Goal: Information Seeking & Learning: Learn about a topic

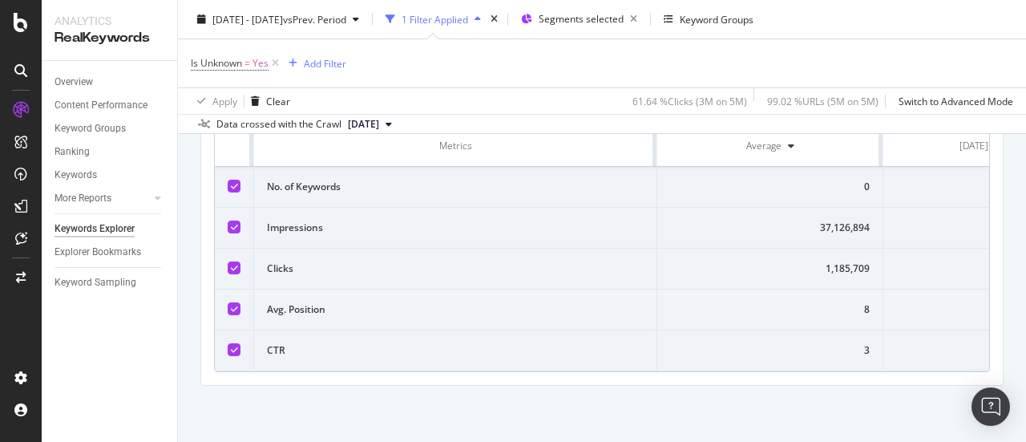
scroll to position [0, 72]
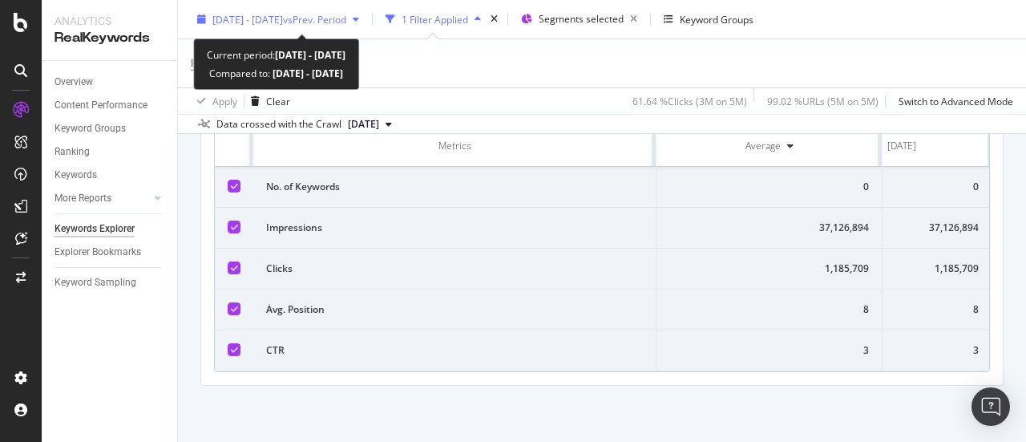
click at [308, 26] on div "2025 May. 1st - May. 31st vs Prev. Period" at bounding box center [278, 19] width 175 height 24
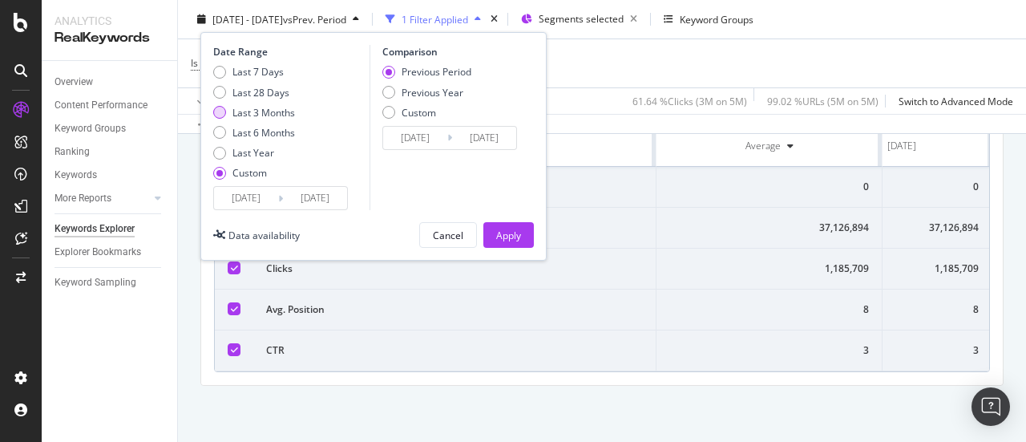
click at [224, 113] on div "Last 3 Months" at bounding box center [219, 112] width 13 height 13
type input "[DATE]"
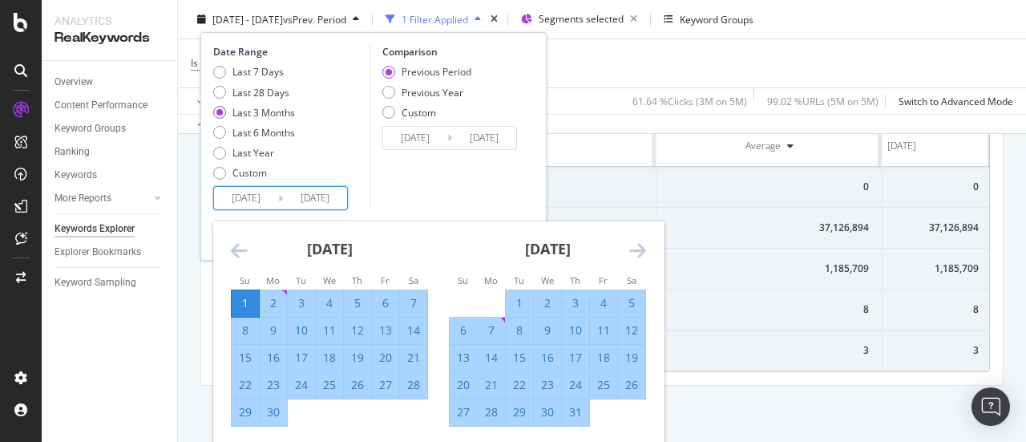
click at [251, 188] on input "[DATE]" at bounding box center [246, 198] width 64 height 22
click at [355, 196] on div "Date Range Last 7 Days Last 28 Days Last 3 Months Last 6 Months Last Year Custo…" at bounding box center [289, 127] width 152 height 165
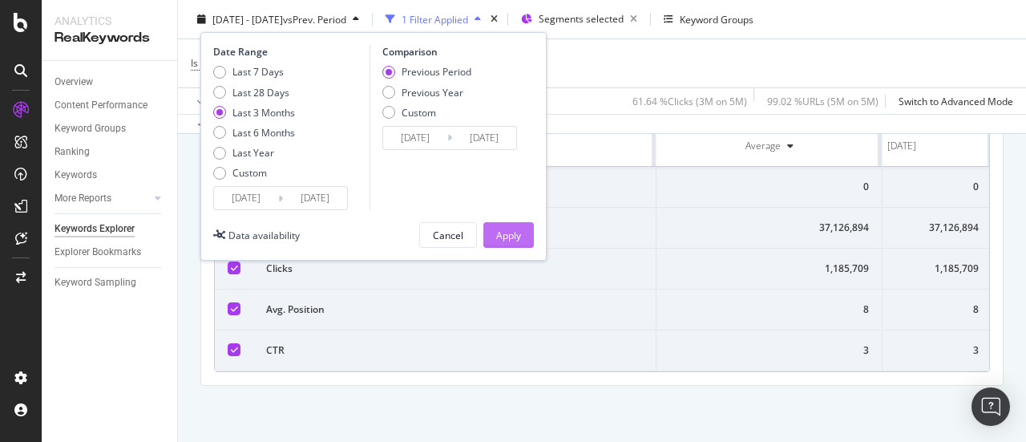
click at [531, 227] on button "Apply" at bounding box center [508, 235] width 51 height 26
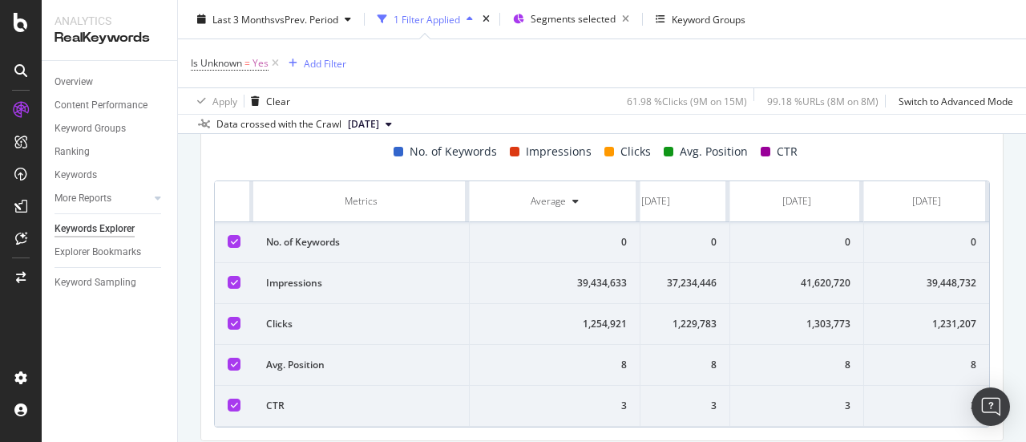
scroll to position [401, 0]
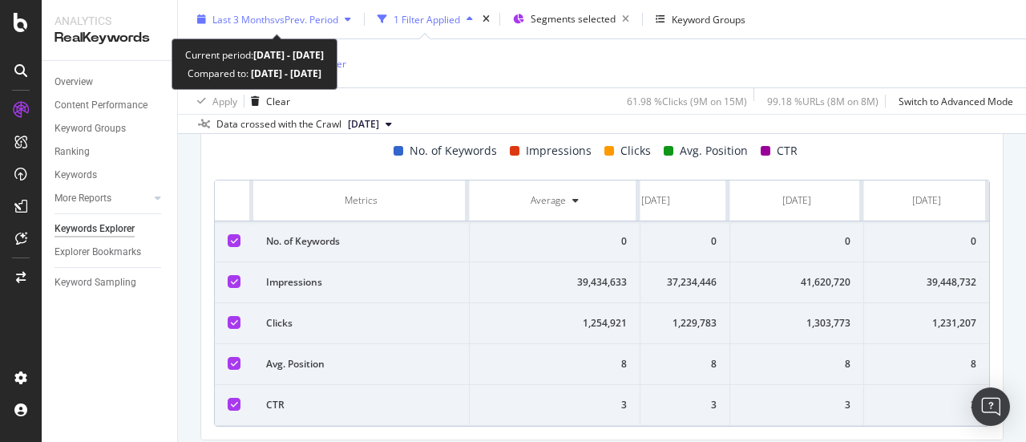
click at [303, 18] on span "vs Prev. Period" at bounding box center [306, 19] width 63 height 14
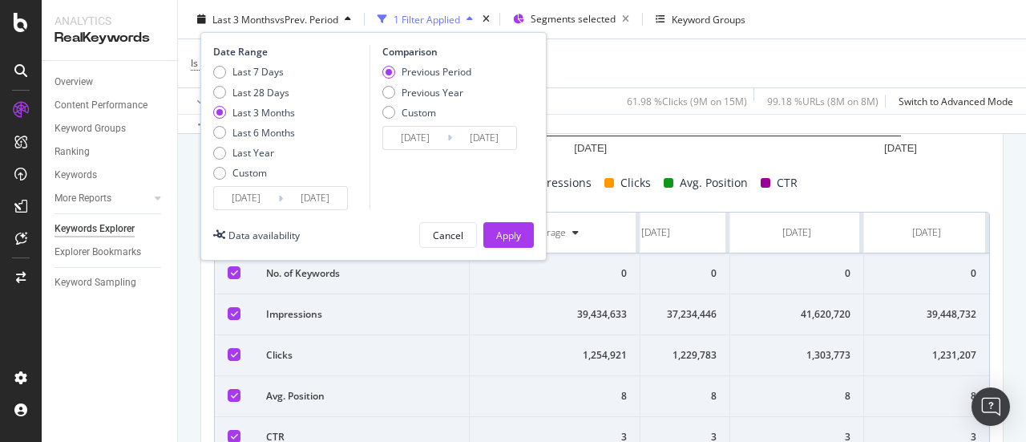
scroll to position [362, 0]
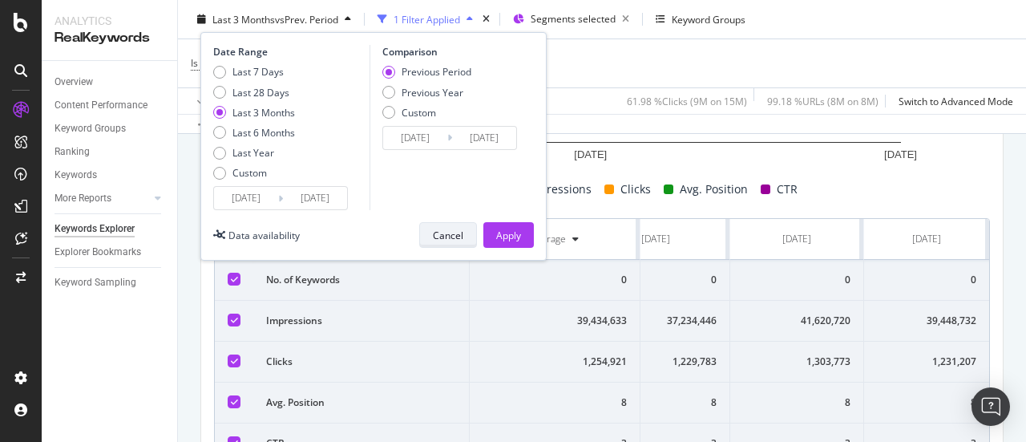
click at [457, 237] on div "Cancel" at bounding box center [448, 235] width 30 height 14
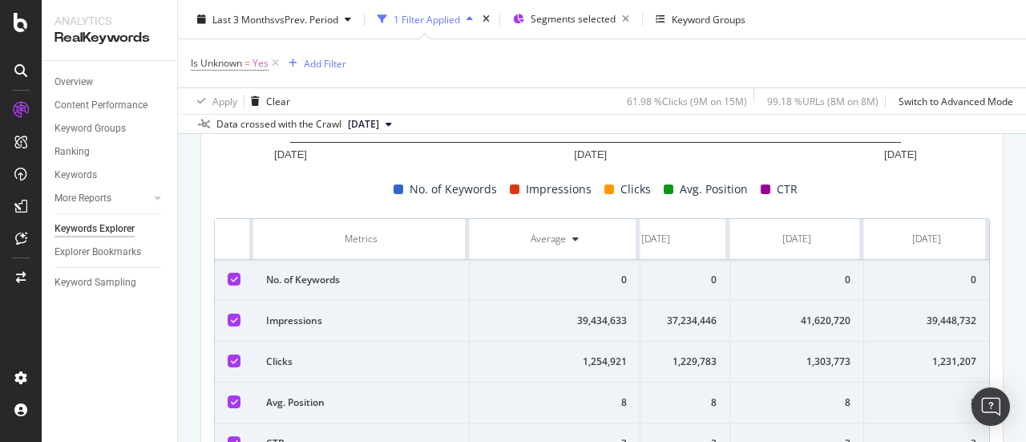
scroll to position [449, 0]
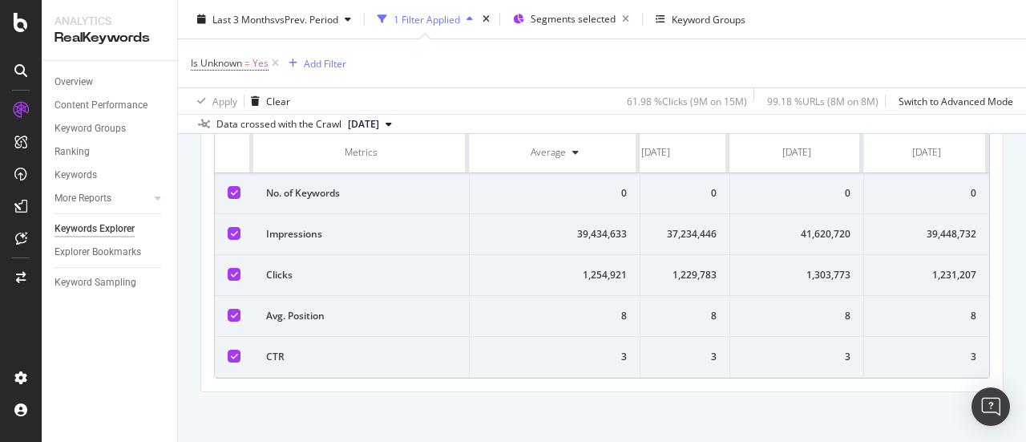
click at [938, 273] on div "1,231,207" at bounding box center [926, 275] width 99 height 14
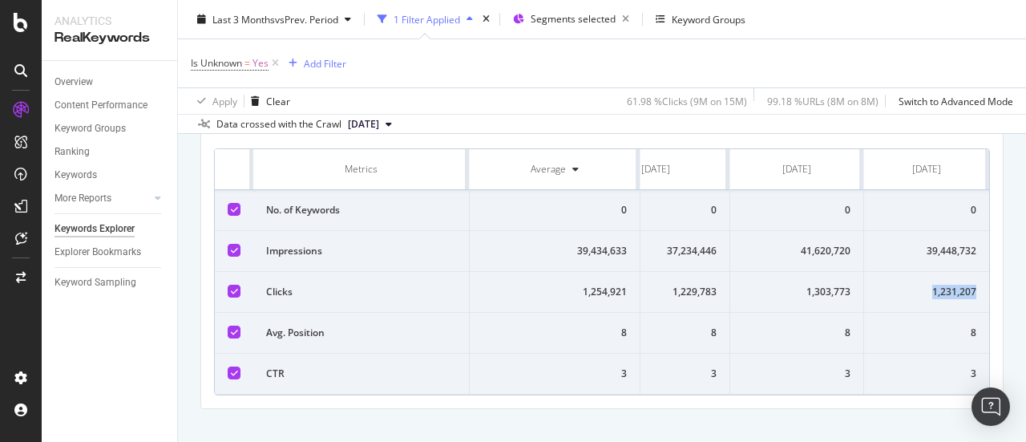
scroll to position [433, 0]
click at [810, 289] on div "1,303,773" at bounding box center [796, 291] width 107 height 14
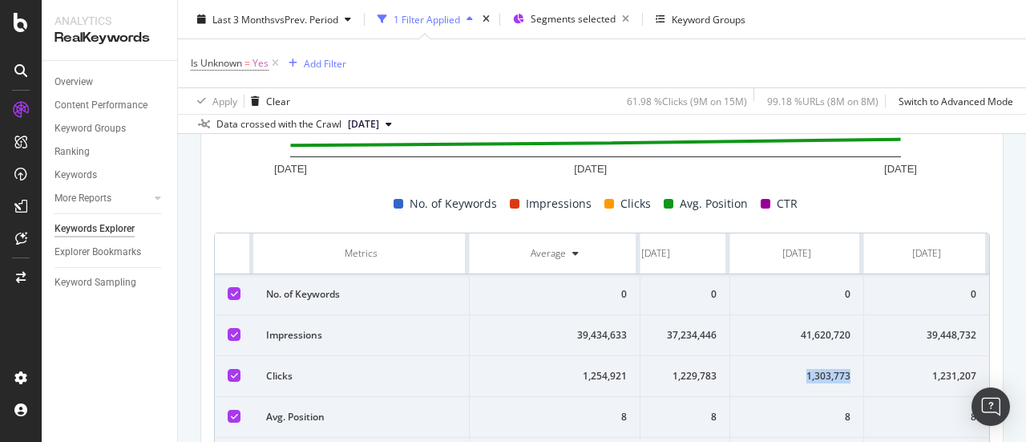
scroll to position [463, 0]
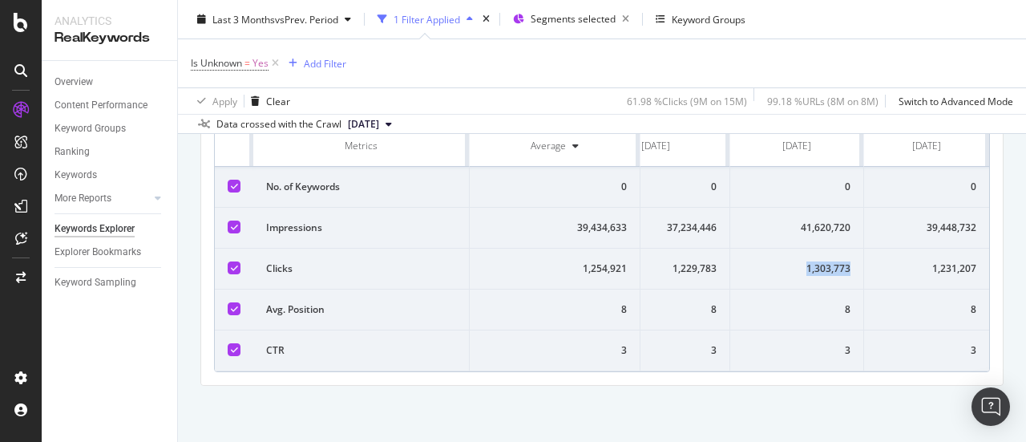
copy div "1,303,773"
click at [816, 220] on div "41,620,720" at bounding box center [796, 227] width 107 height 14
copy div "41,620,720"
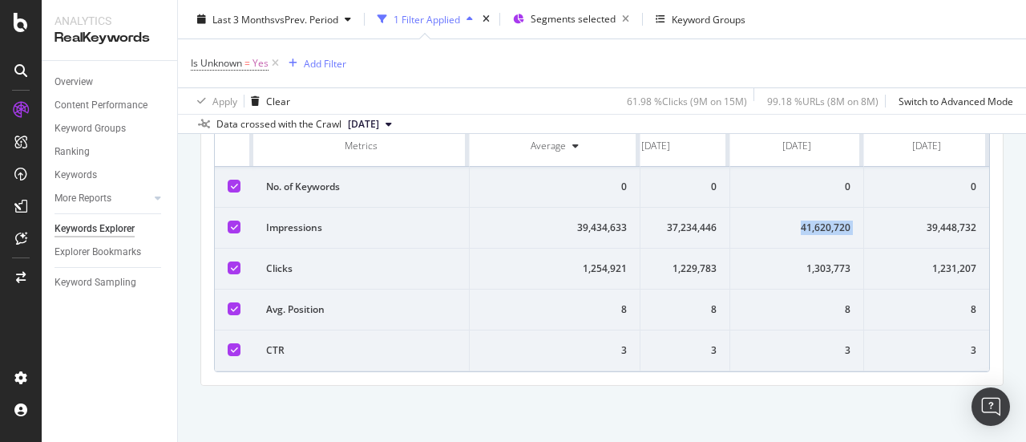
click at [842, 297] on td "8" at bounding box center [797, 309] width 134 height 41
click at [838, 302] on div "8" at bounding box center [796, 309] width 107 height 14
click at [834, 302] on div "8" at bounding box center [796, 309] width 107 height 14
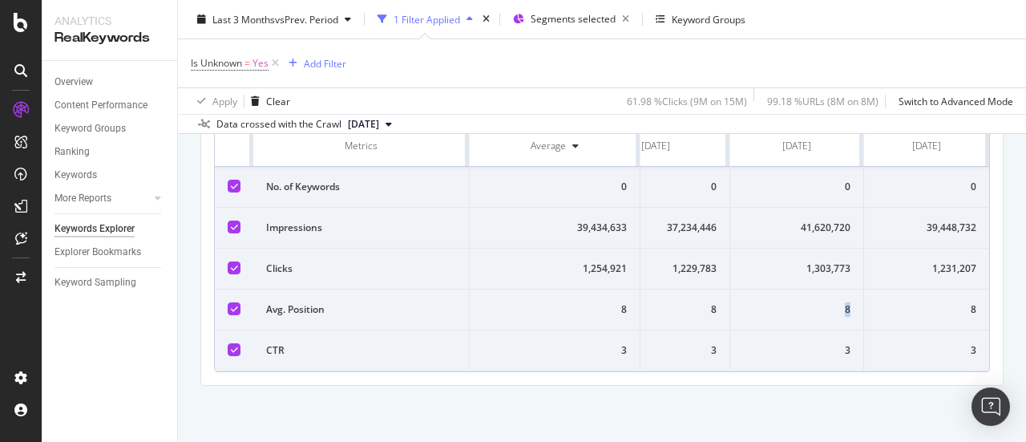
click at [834, 302] on div "8" at bounding box center [796, 309] width 107 height 14
copy div "8"
click at [743, 302] on div "8" at bounding box center [796, 309] width 107 height 14
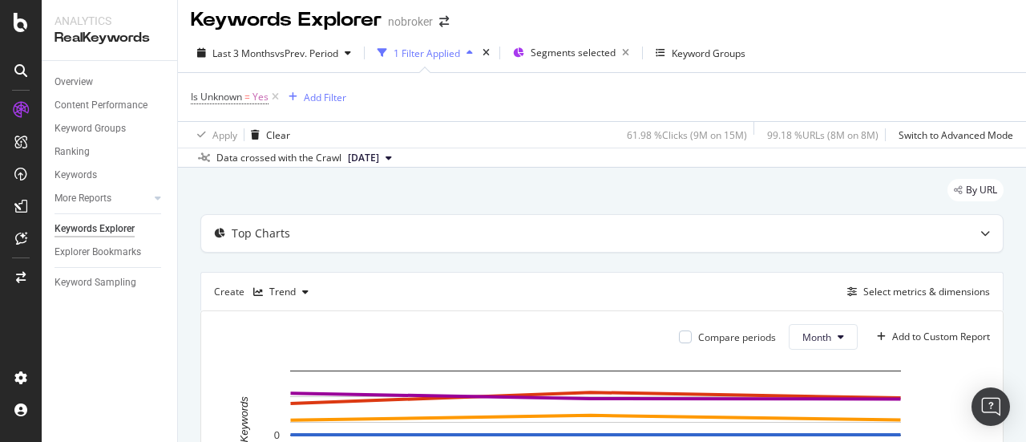
scroll to position [0, 0]
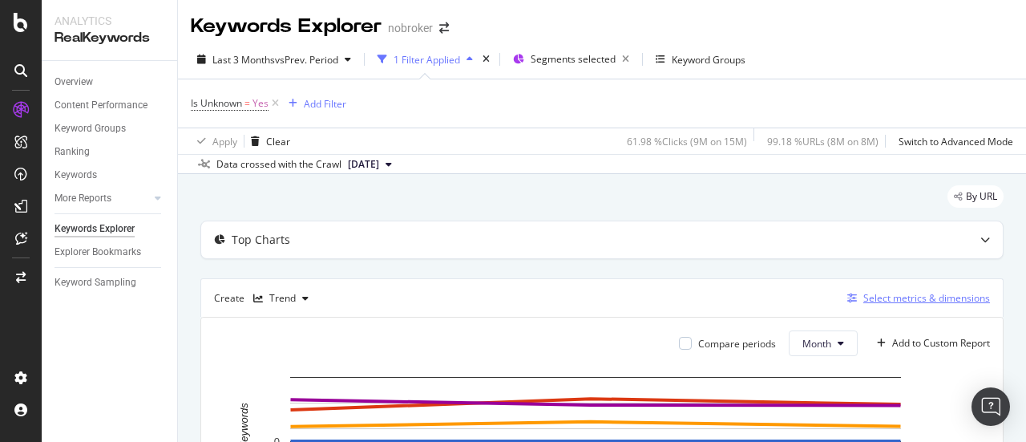
click at [863, 300] on div "Select metrics & dimensions" at bounding box center [926, 298] width 127 height 14
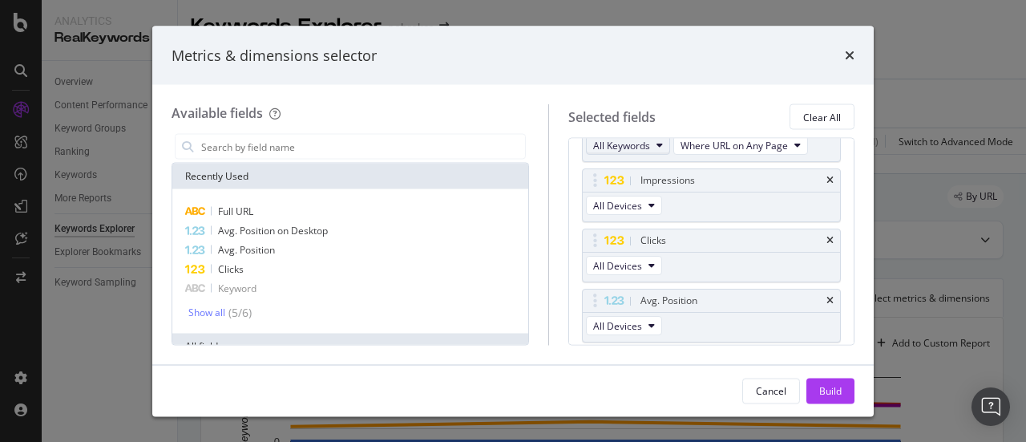
scroll to position [148, 0]
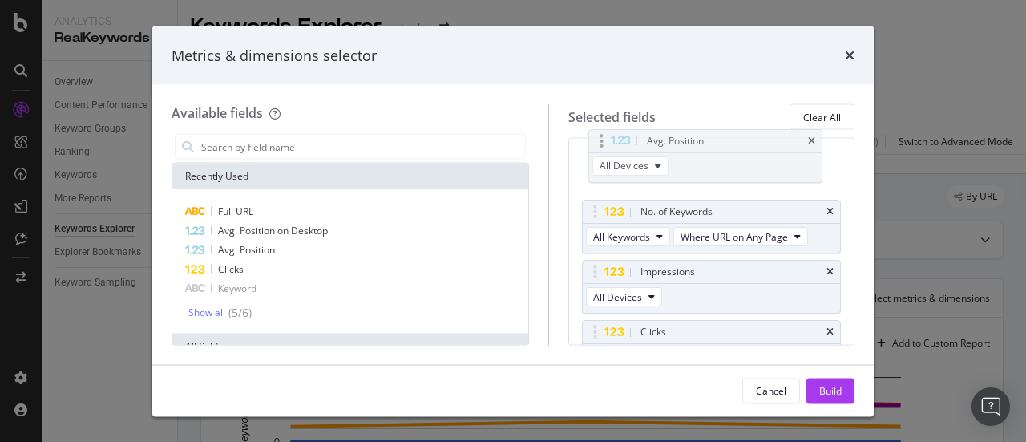
drag, startPoint x: 679, startPoint y: 309, endPoint x: 673, endPoint y: 152, distance: 157.2
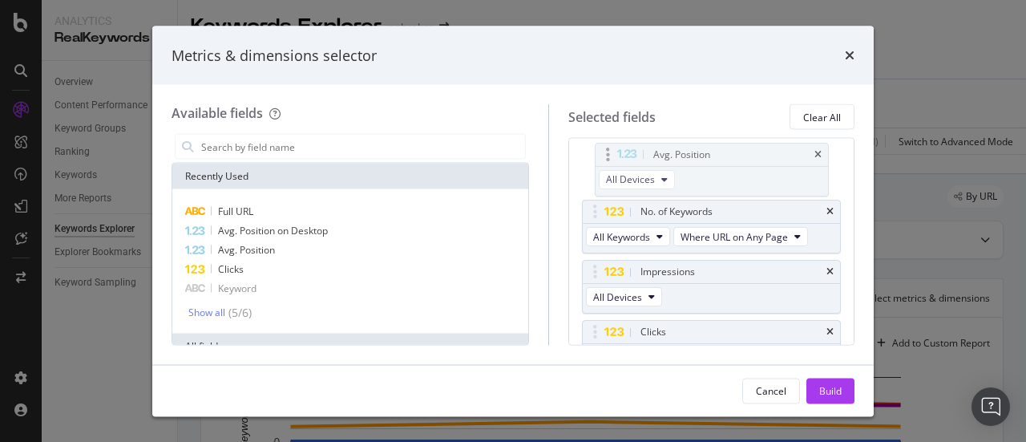
click at [673, 152] on body "Analytics RealKeywords Overview Content Performance Keyword Groups Ranking Keyw…" at bounding box center [513, 221] width 1026 height 442
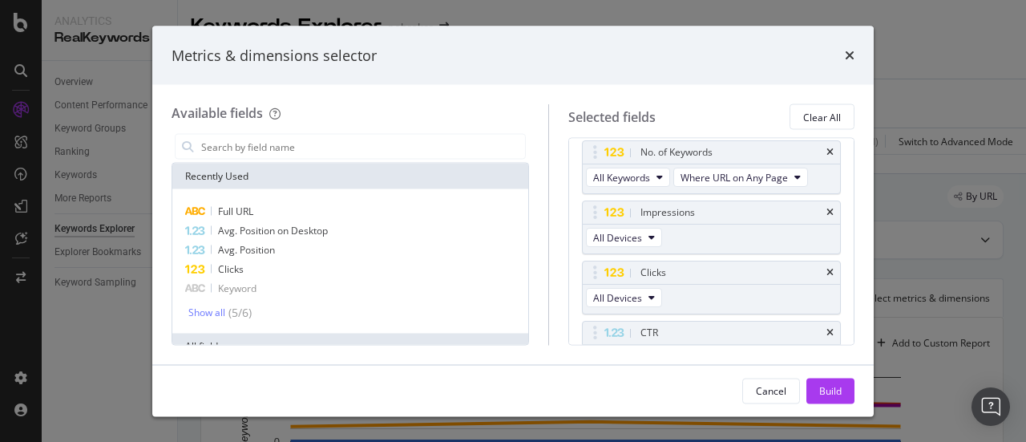
scroll to position [180, 0]
click at [841, 382] on div "Build" at bounding box center [830, 390] width 22 height 24
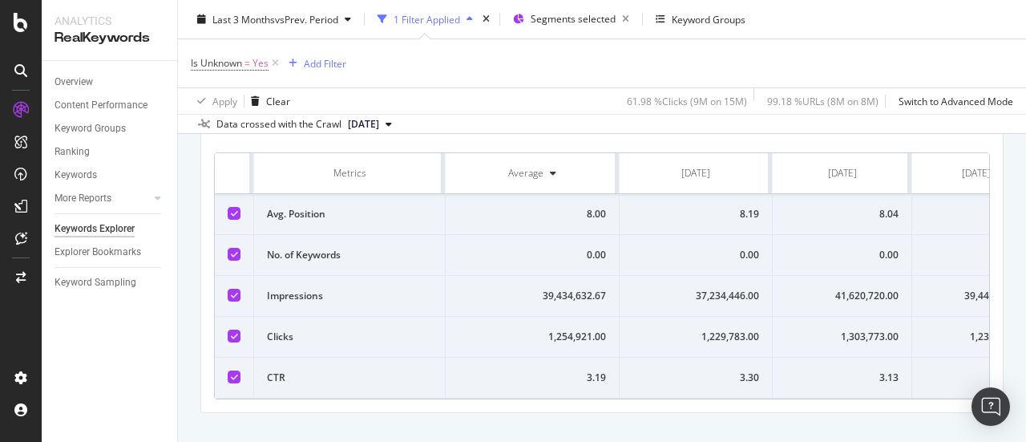
scroll to position [430, 0]
click at [887, 374] on div "3.13" at bounding box center [842, 376] width 113 height 14
copy div "3.13"
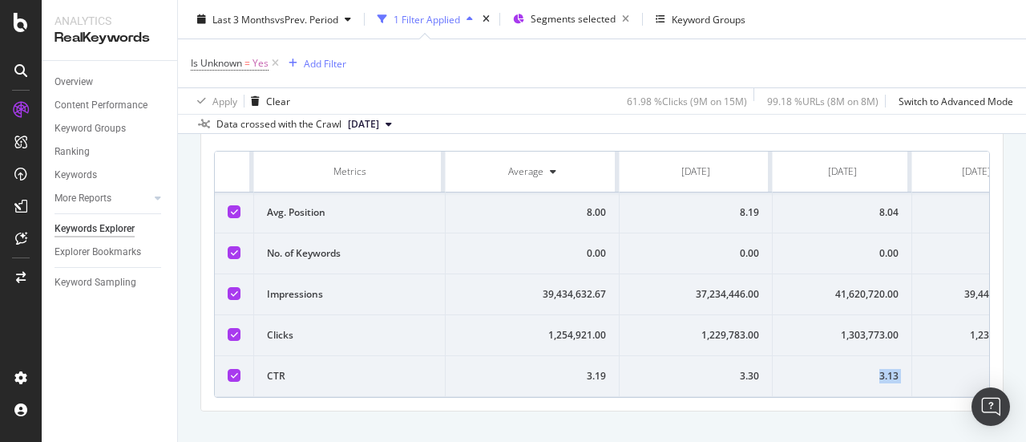
scroll to position [0, 63]
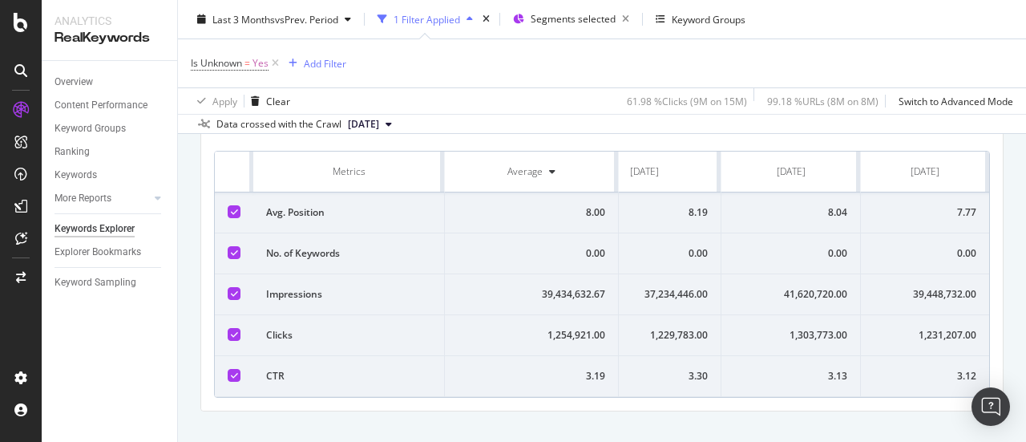
click at [931, 293] on div "39,448,732.00" at bounding box center [925, 294] width 103 height 14
copy div "39,448,732.00"
click at [940, 329] on div "1,231,207.00" at bounding box center [925, 335] width 103 height 14
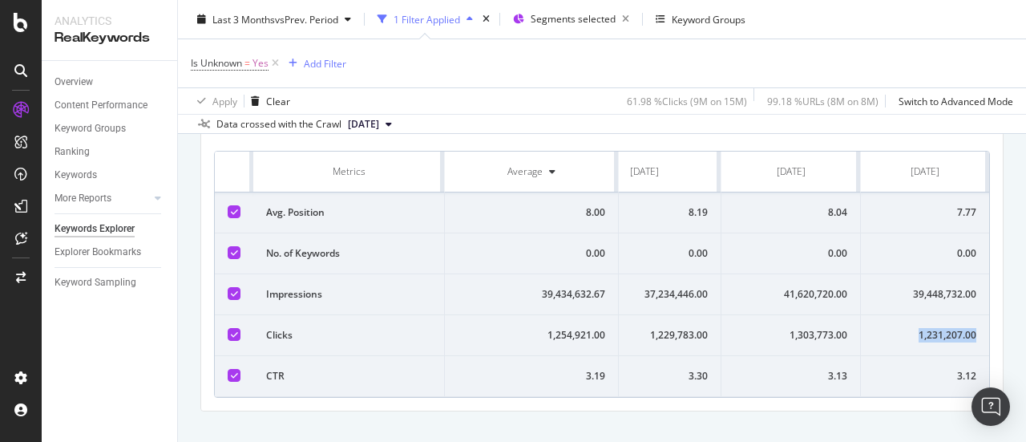
click at [940, 329] on div "1,231,207.00" at bounding box center [925, 335] width 103 height 14
copy div "1,231,207.00"
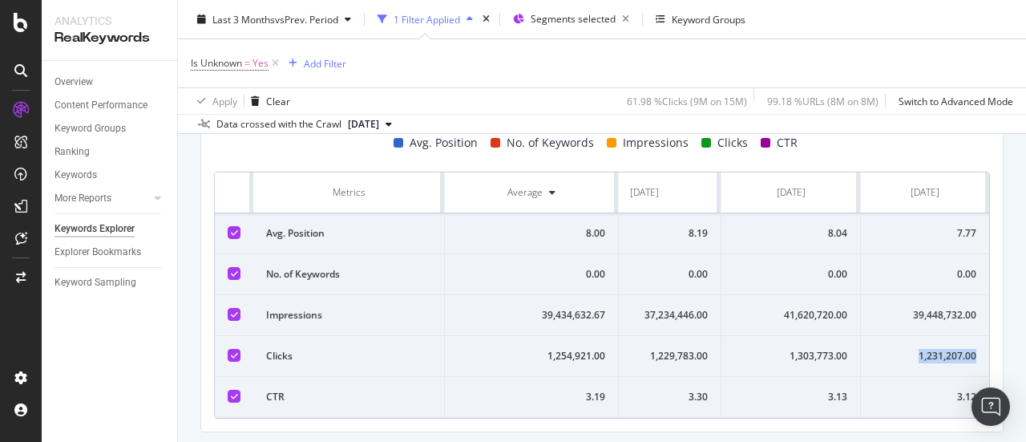
scroll to position [410, 0]
click at [956, 392] on div "3.12" at bounding box center [925, 395] width 103 height 14
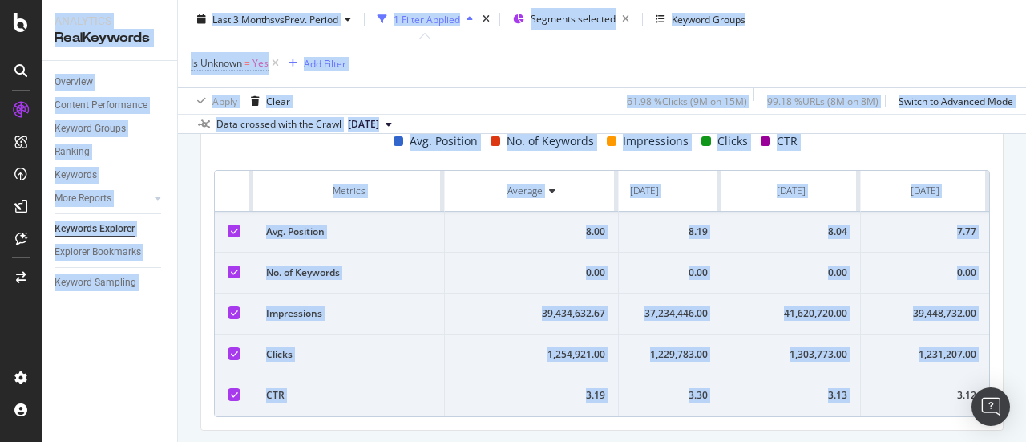
click at [956, 392] on div "3.12" at bounding box center [925, 395] width 103 height 14
copy div "3.12"
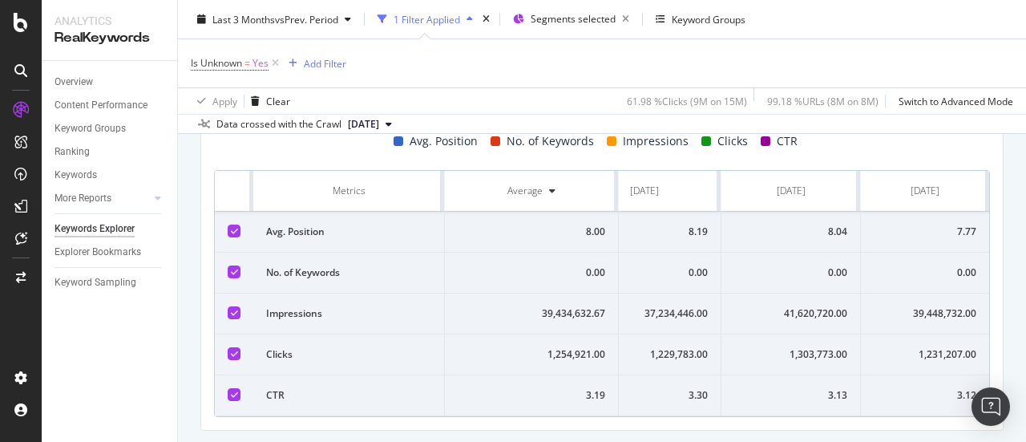
click at [947, 230] on div "7.77" at bounding box center [925, 231] width 103 height 14
copy div "7.77"
click at [824, 227] on div "8.04" at bounding box center [790, 231] width 113 height 14
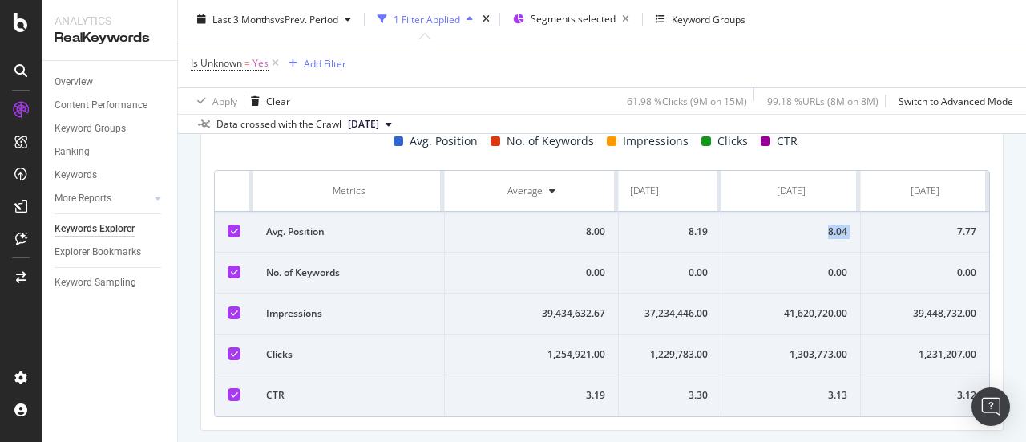
click at [824, 227] on div "8.04" at bounding box center [790, 231] width 113 height 14
copy div "8.04"
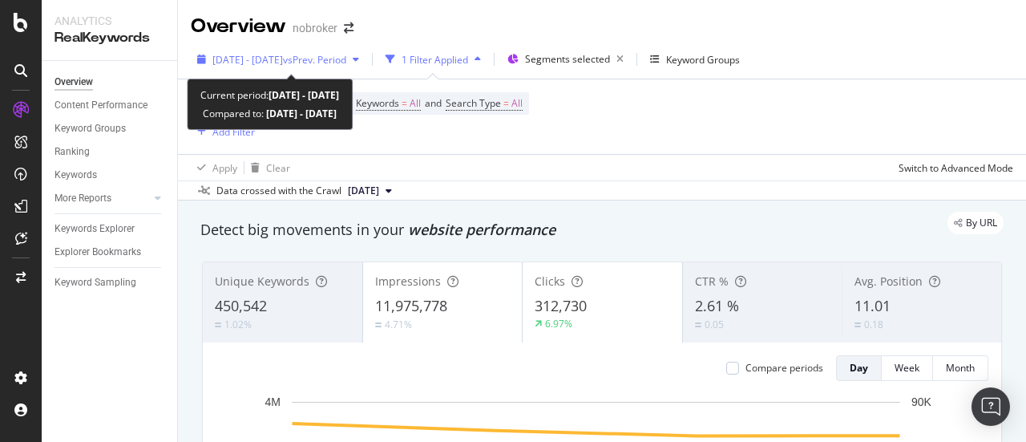
click at [366, 64] on div "2024 Jul. 1st - Jul. 4th vs Prev. Period" at bounding box center [278, 59] width 175 height 24
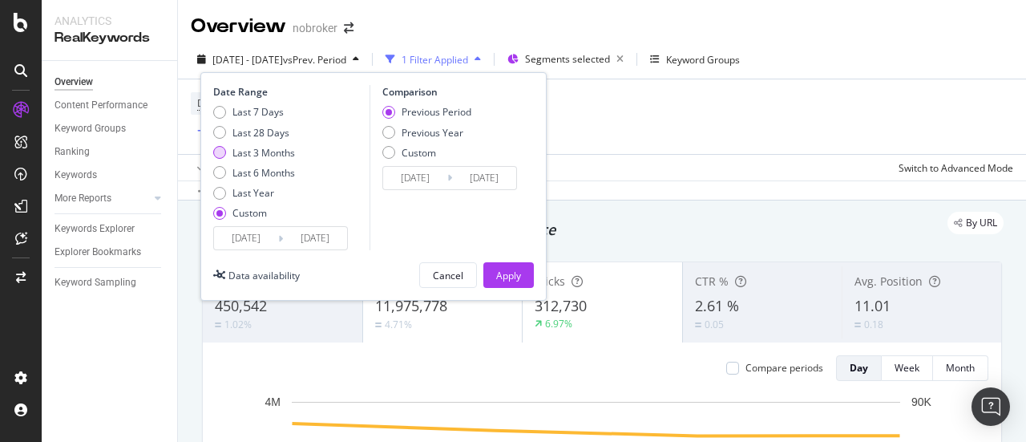
click at [271, 149] on div "Last 3 Months" at bounding box center [263, 153] width 63 height 14
type input "[DATE]"
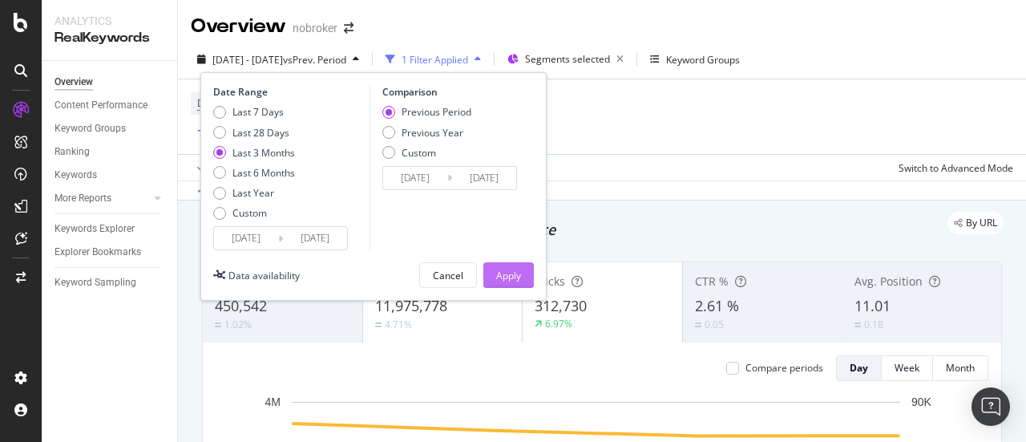
click at [506, 273] on div "Apply" at bounding box center [508, 276] width 25 height 14
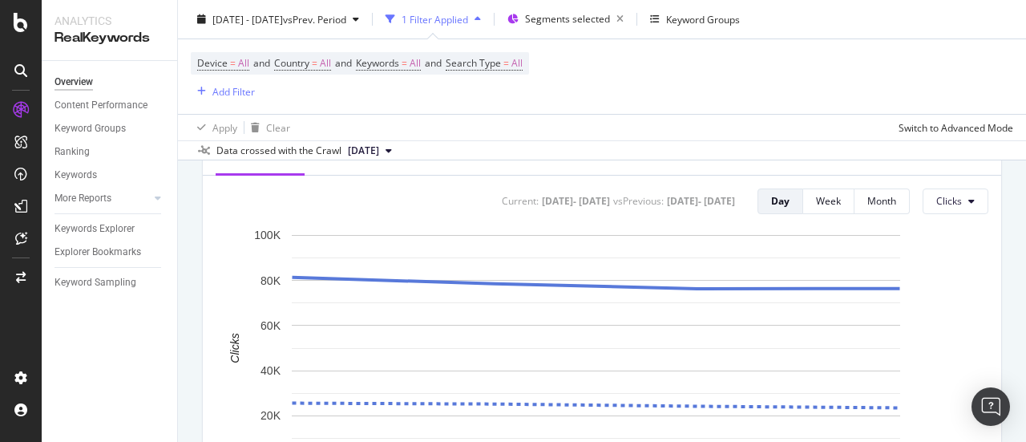
scroll to position [850, 0]
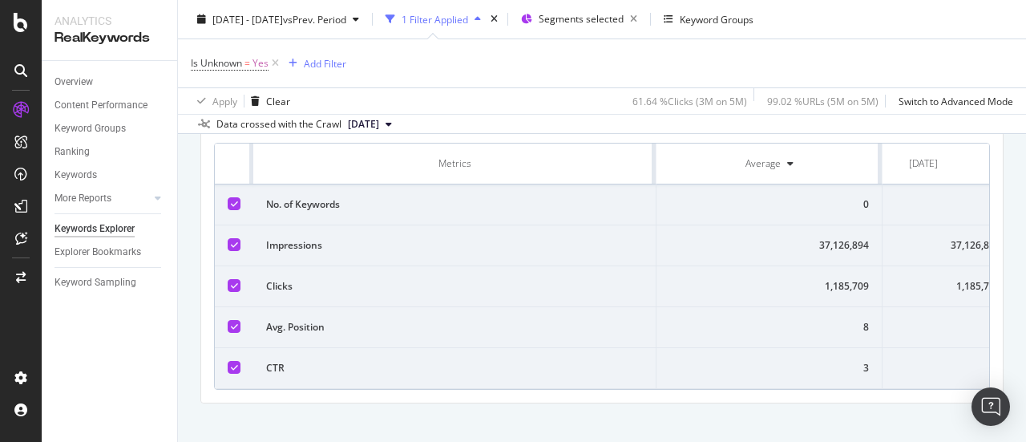
scroll to position [0, 52]
click at [624, 16] on span "Segments selected" at bounding box center [581, 19] width 85 height 14
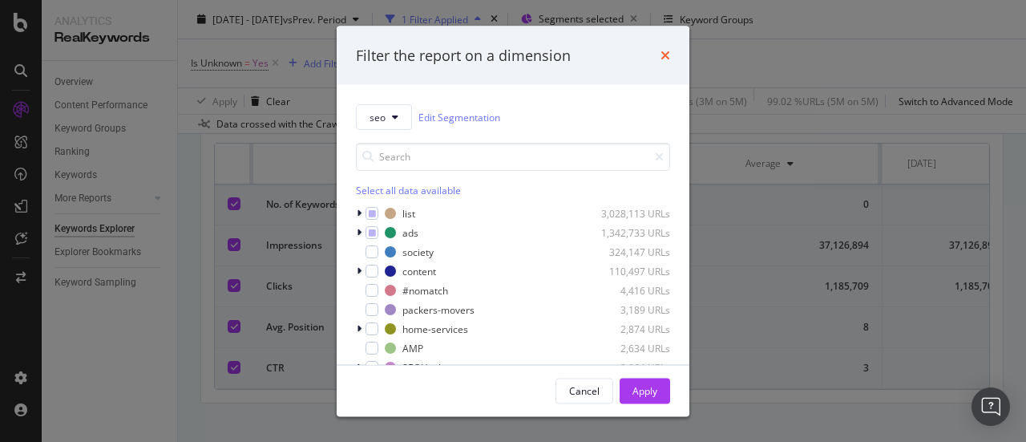
click at [662, 52] on icon "times" at bounding box center [666, 55] width 10 height 13
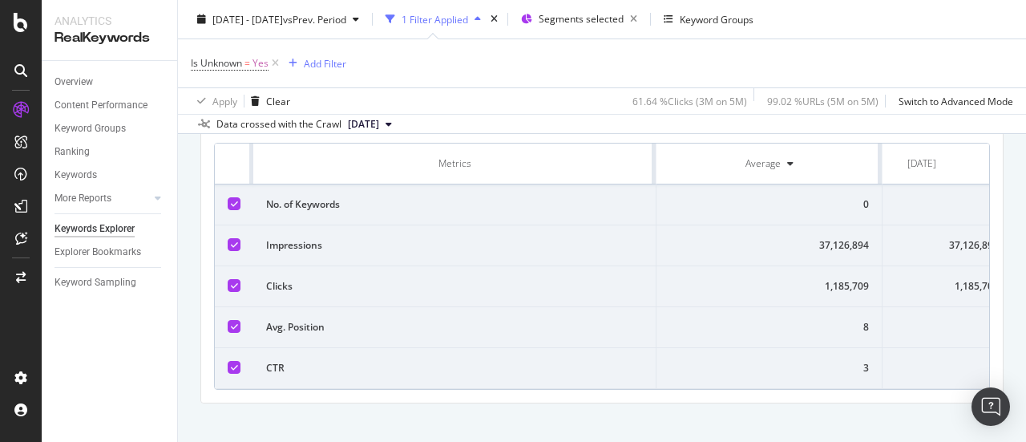
click at [483, 62] on div "Is Unknown = Yes Add Filter" at bounding box center [602, 63] width 822 height 48
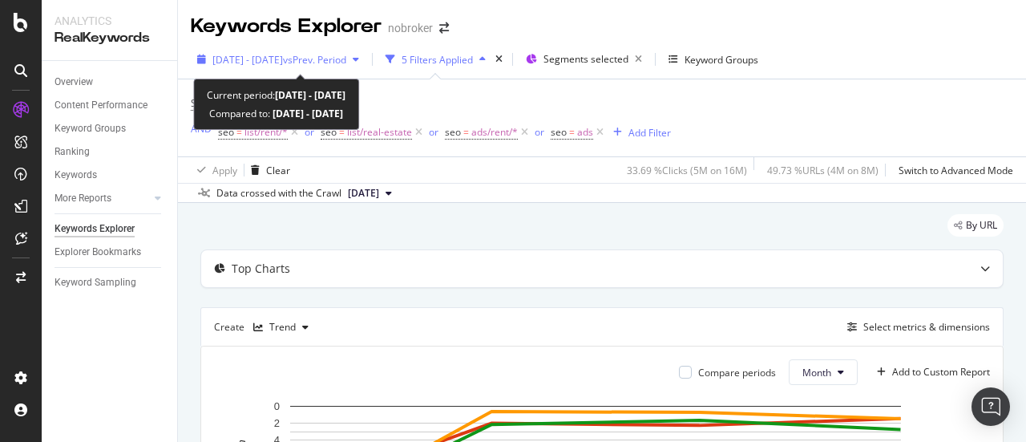
click at [346, 60] on span "vs Prev. Period" at bounding box center [314, 60] width 63 height 14
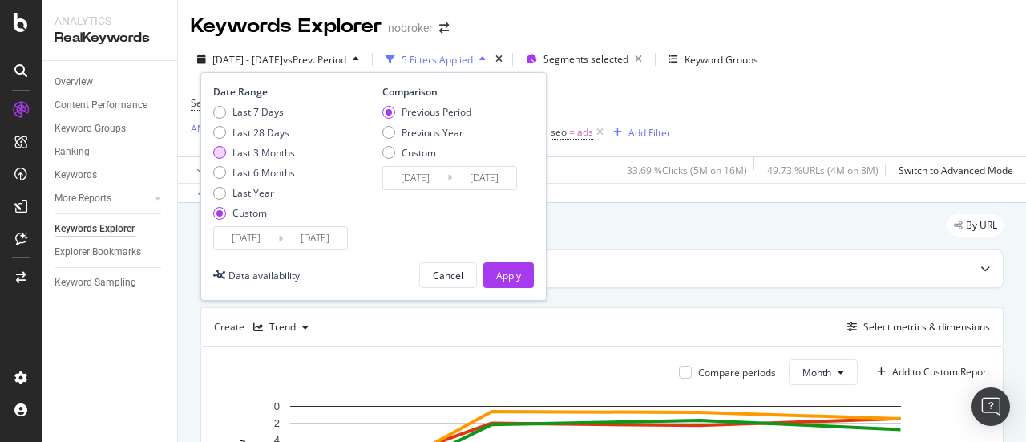
click at [245, 149] on div "Last 3 Months" at bounding box center [263, 153] width 63 height 14
type input "[DATE]"
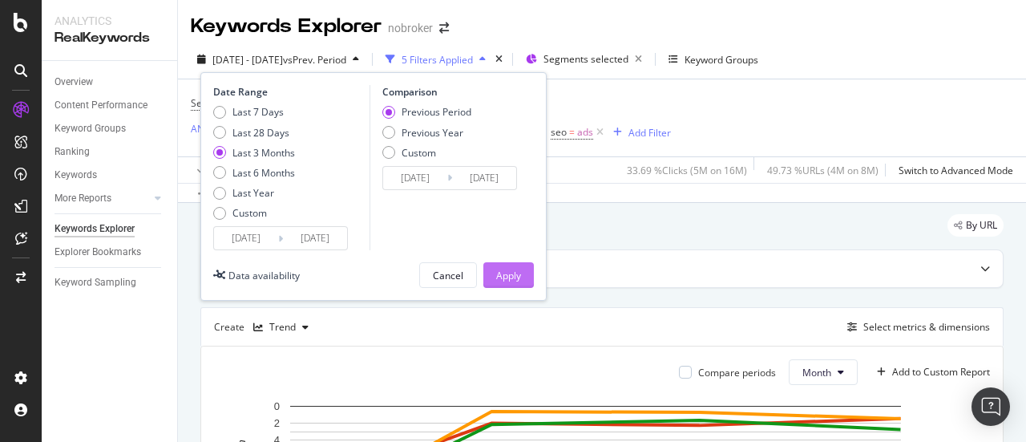
click at [496, 281] on div "Apply" at bounding box center [508, 276] width 25 height 14
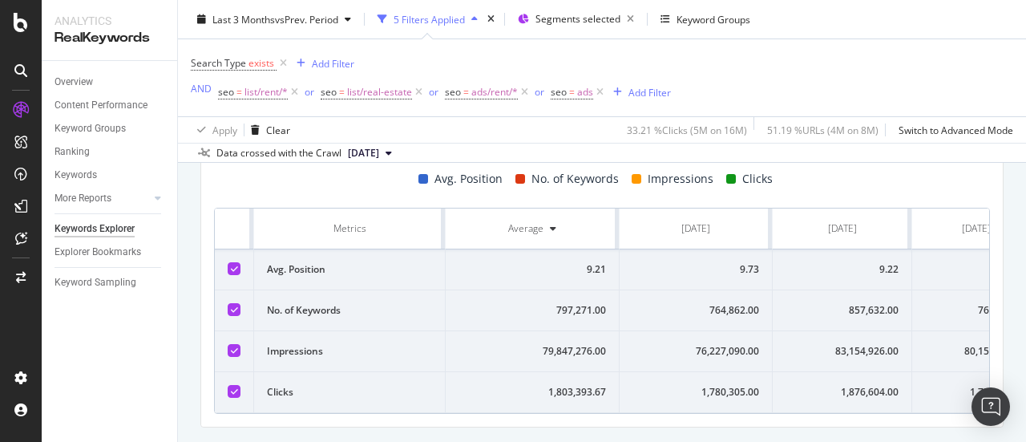
scroll to position [0, 63]
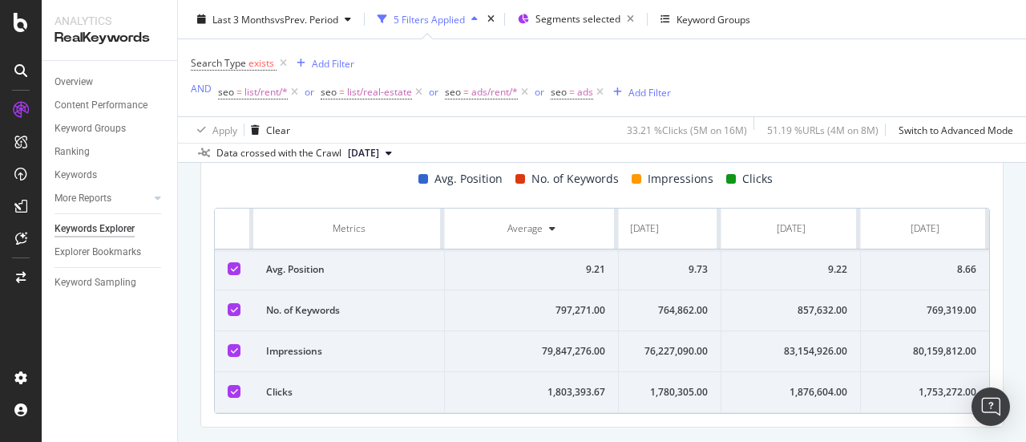
click at [379, 152] on span "[DATE]" at bounding box center [363, 153] width 31 height 14
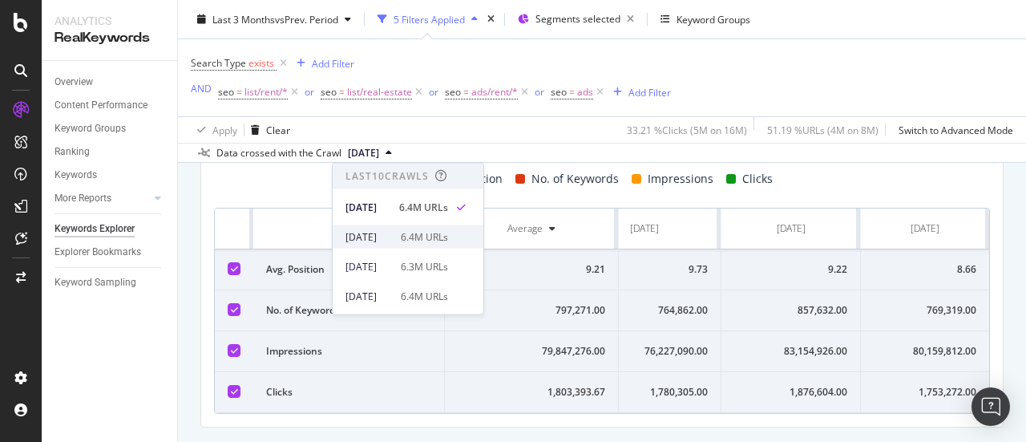
click at [376, 235] on div "[DATE]" at bounding box center [369, 236] width 46 height 14
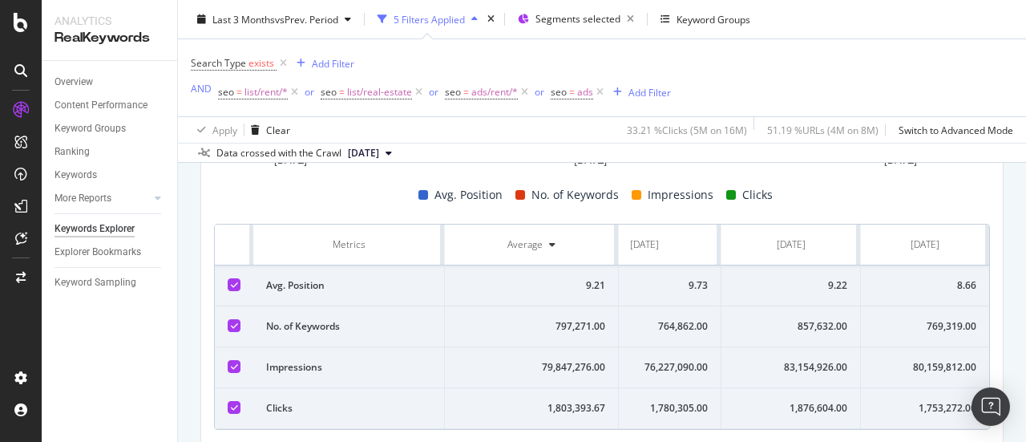
scroll to position [385, 0]
click at [379, 150] on span "[DATE]" at bounding box center [363, 153] width 31 height 14
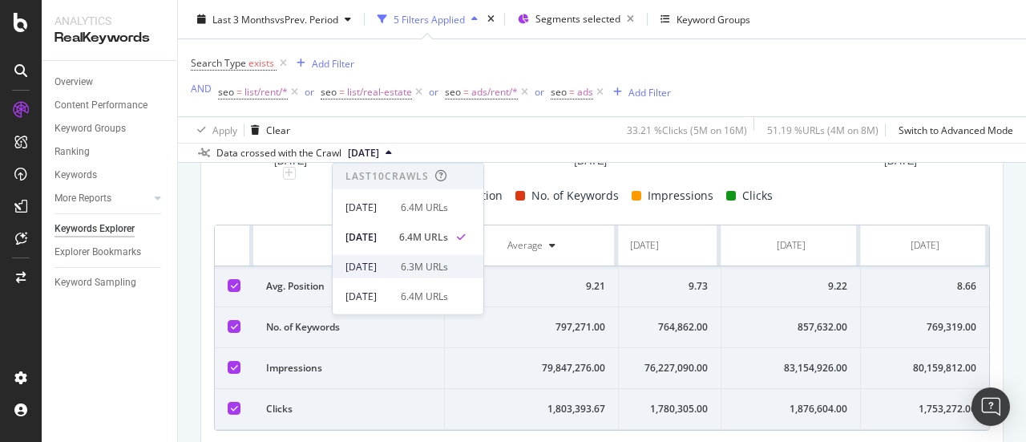
click at [391, 263] on div "[DATE]" at bounding box center [369, 266] width 46 height 14
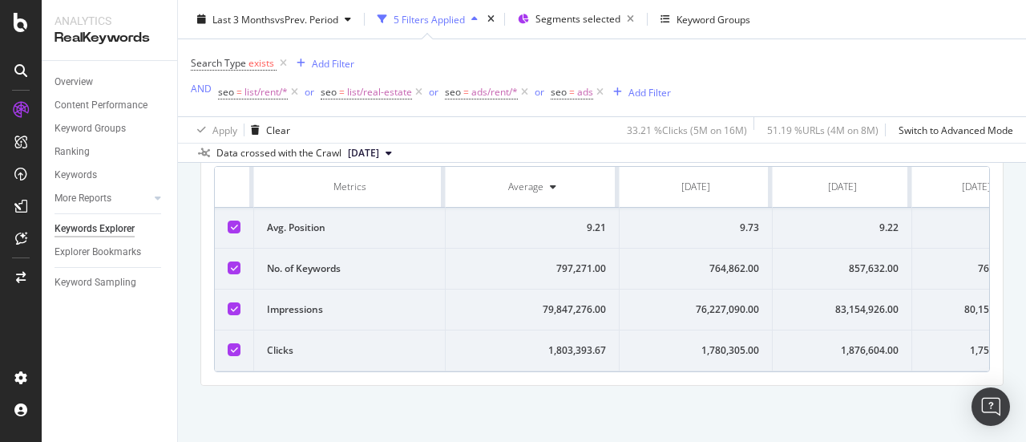
scroll to position [0, 63]
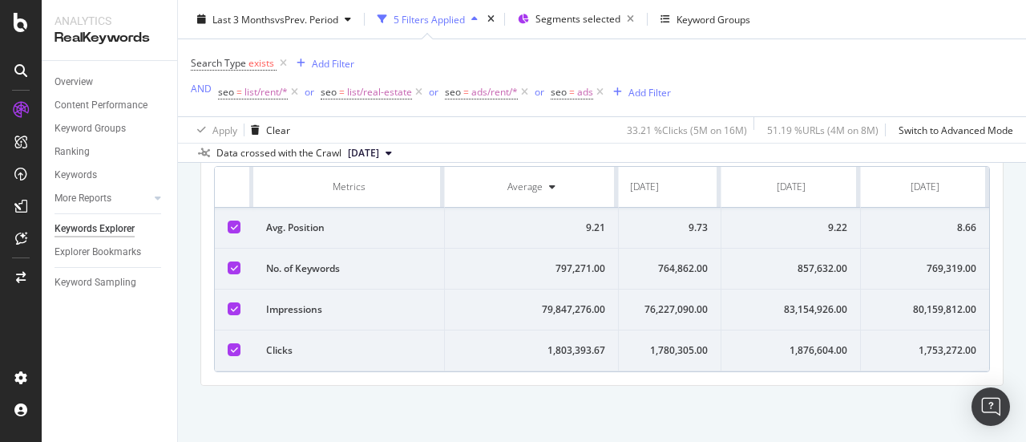
click at [378, 147] on span "2025 Jun. 2nd" at bounding box center [363, 153] width 31 height 14
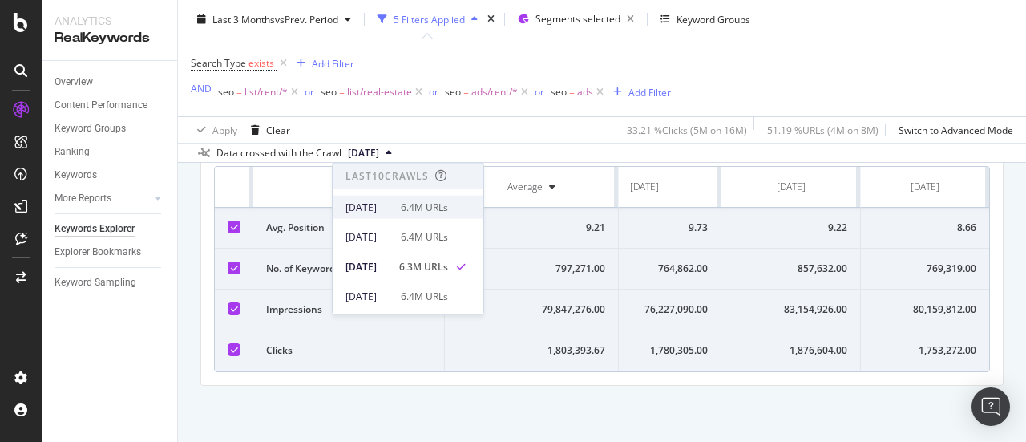
click at [391, 204] on div "[DATE]" at bounding box center [369, 207] width 46 height 14
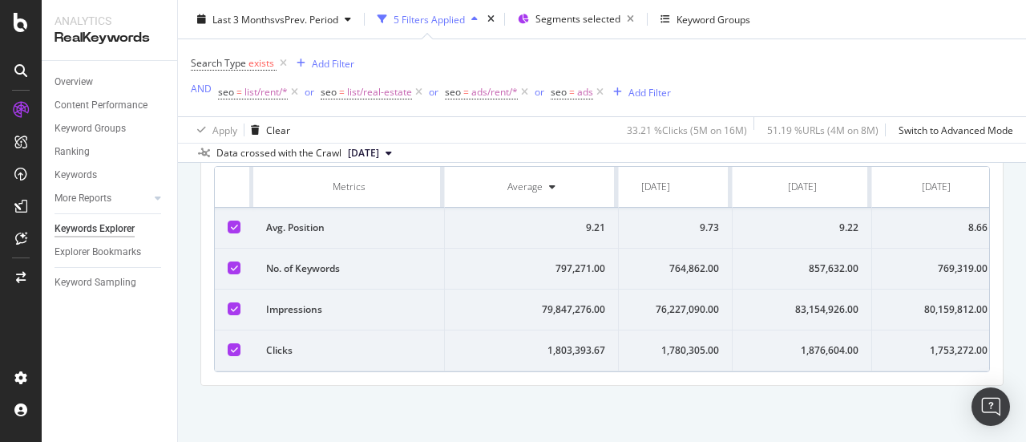
scroll to position [0, 63]
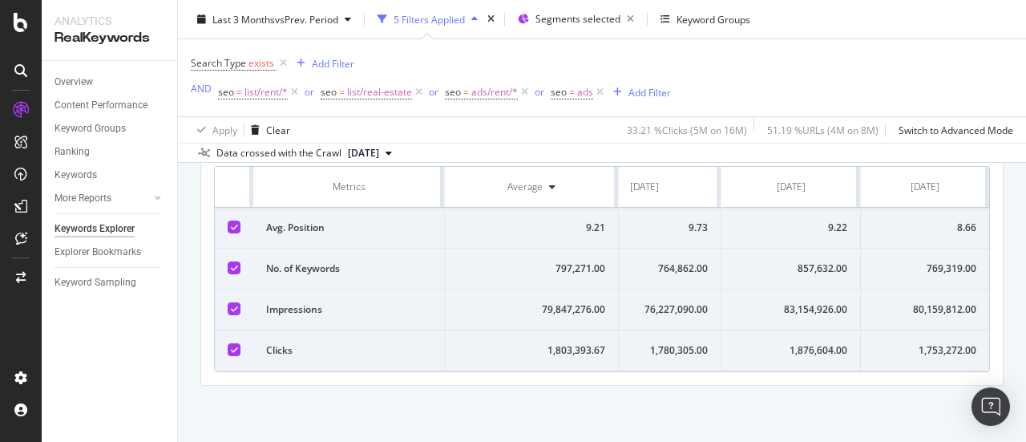
click at [816, 261] on div "857,632.00" at bounding box center [790, 268] width 113 height 14
copy div "857,632.00"
click at [797, 302] on div "83,154,926.00" at bounding box center [790, 309] width 113 height 14
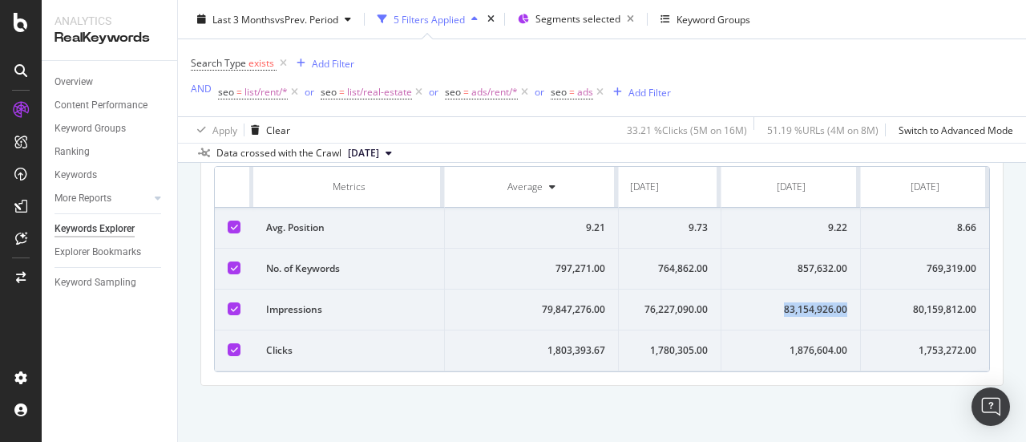
click at [797, 302] on div "83,154,926.00" at bounding box center [790, 309] width 113 height 14
copy div "83,154,926.00"
click at [803, 343] on div "1,876,604.00" at bounding box center [790, 350] width 113 height 14
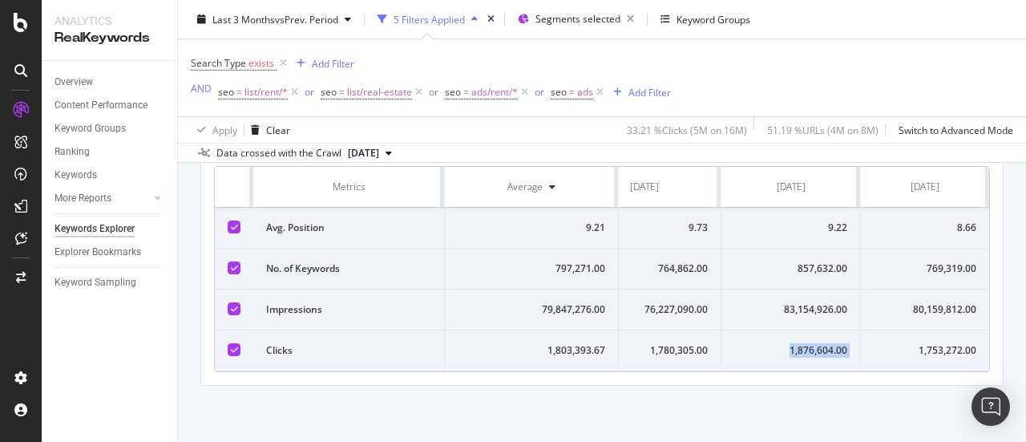
click at [803, 343] on div "1,876,604.00" at bounding box center [790, 350] width 113 height 14
copy div "1,876,604.00"
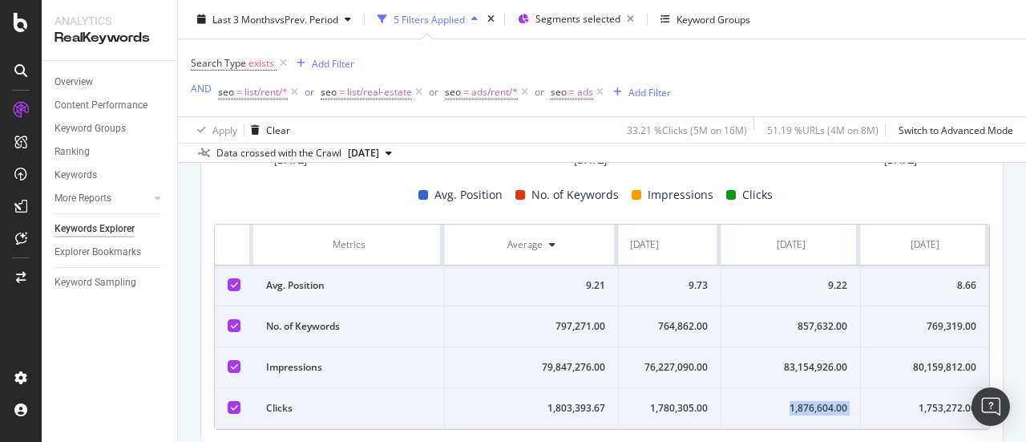
scroll to position [372, 0]
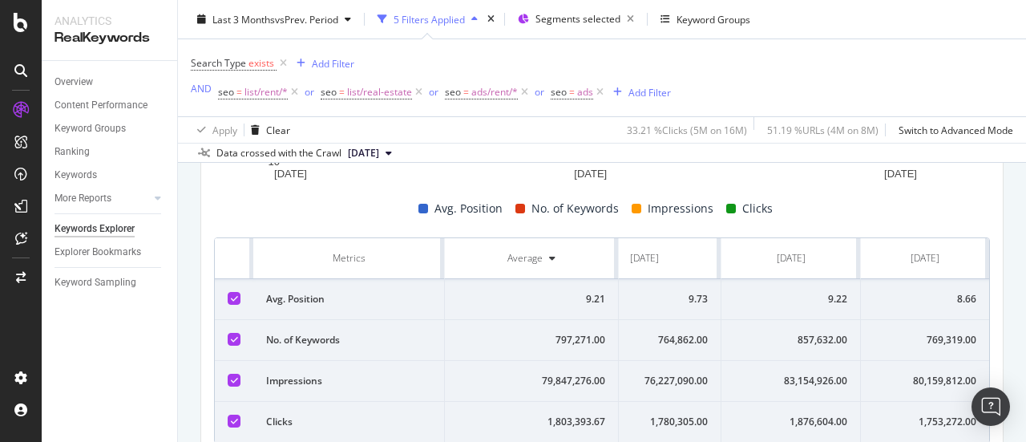
click at [821, 296] on div "9.22" at bounding box center [790, 299] width 113 height 14
copy div "9.22"
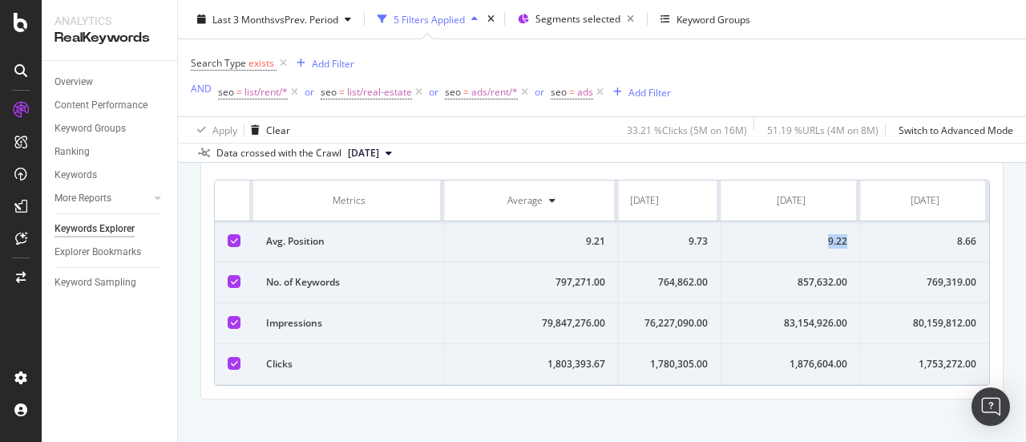
scroll to position [452, 0]
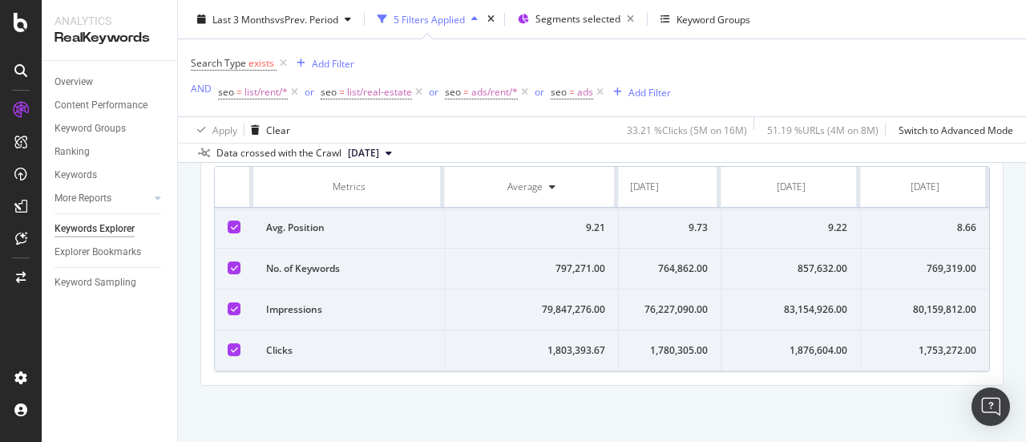
click at [943, 261] on div "769,319.00" at bounding box center [925, 268] width 103 height 14
copy div "769,319.00"
click at [936, 302] on div "80,159,812.00" at bounding box center [925, 309] width 103 height 14
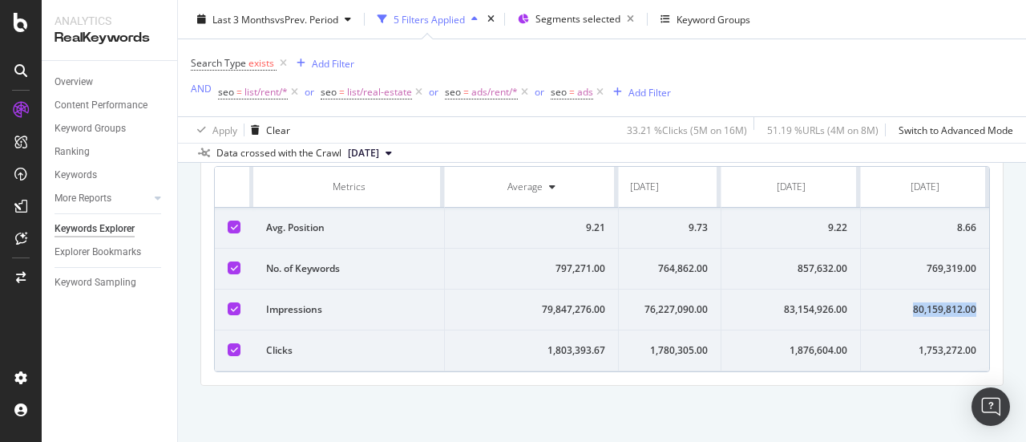
click at [936, 302] on div "80,159,812.00" at bounding box center [925, 309] width 103 height 14
copy div "80,159,812.00"
click at [935, 343] on div "1,753,272.00" at bounding box center [925, 350] width 103 height 14
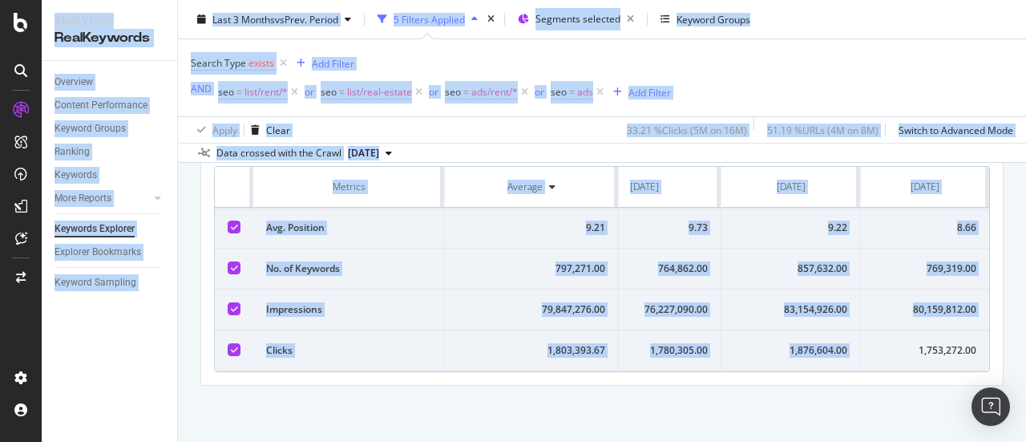
click at [935, 343] on div "1,753,272.00" at bounding box center [925, 350] width 103 height 14
copy div "1,753,272.00"
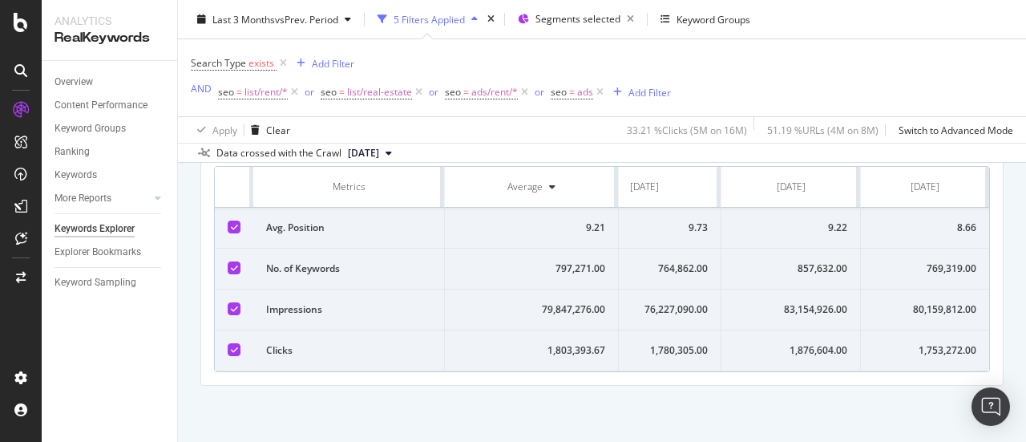
click at [952, 220] on div "8.66" at bounding box center [925, 227] width 103 height 14
copy div "8.66"
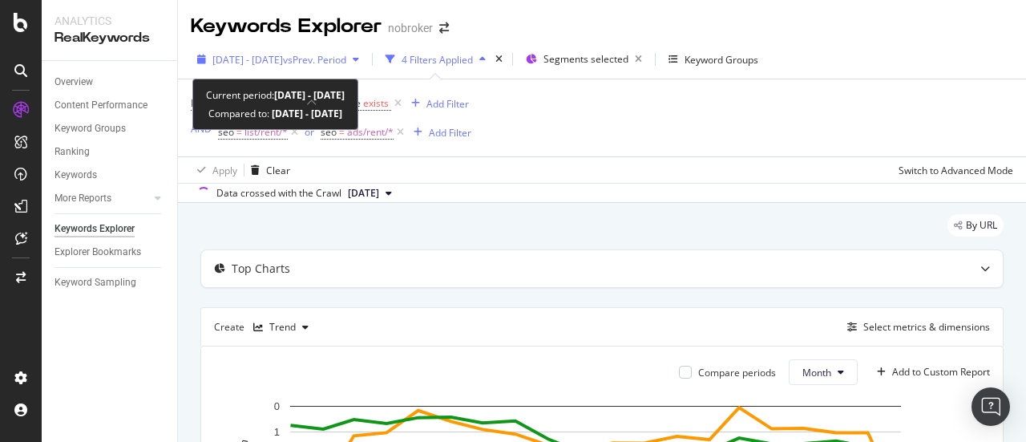
click at [359, 55] on icon "button" at bounding box center [356, 60] width 6 height 10
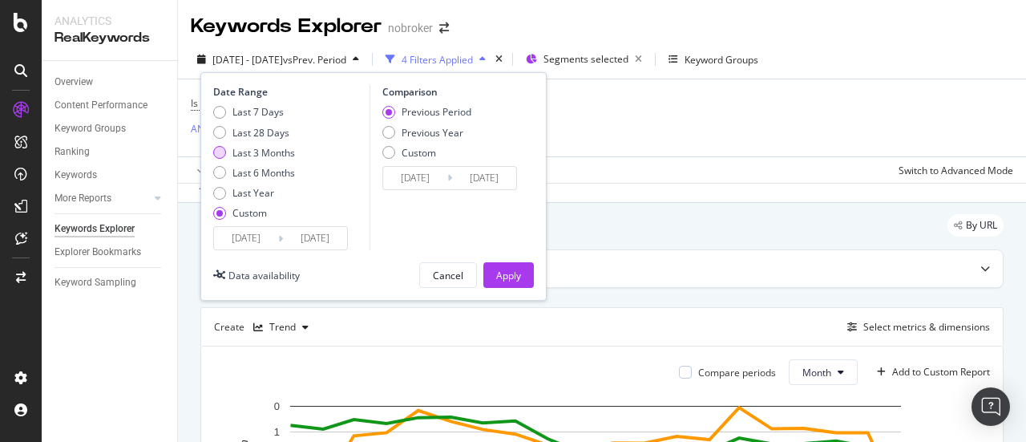
click at [264, 150] on div "Last 3 Months" at bounding box center [263, 153] width 63 height 14
click at [511, 264] on div "Apply" at bounding box center [508, 275] width 25 height 24
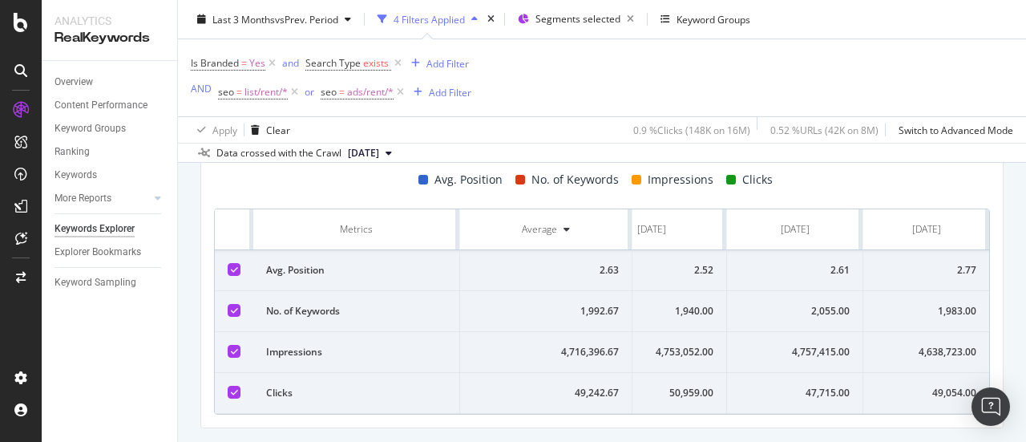
scroll to position [0, 67]
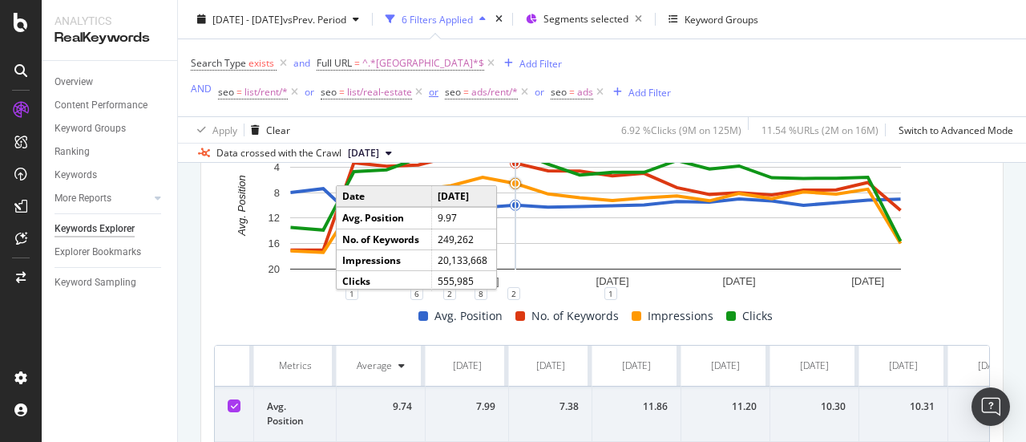
scroll to position [240, 0]
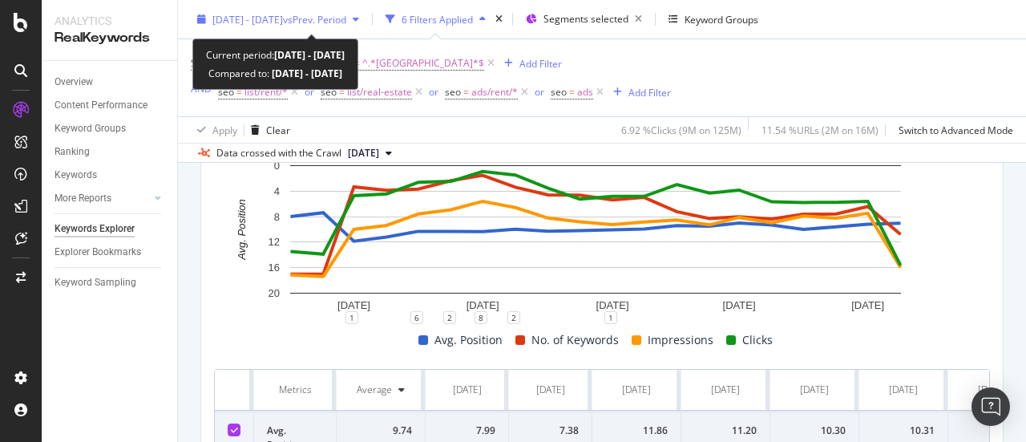
click at [346, 23] on span "vs Prev. Period" at bounding box center [314, 19] width 63 height 14
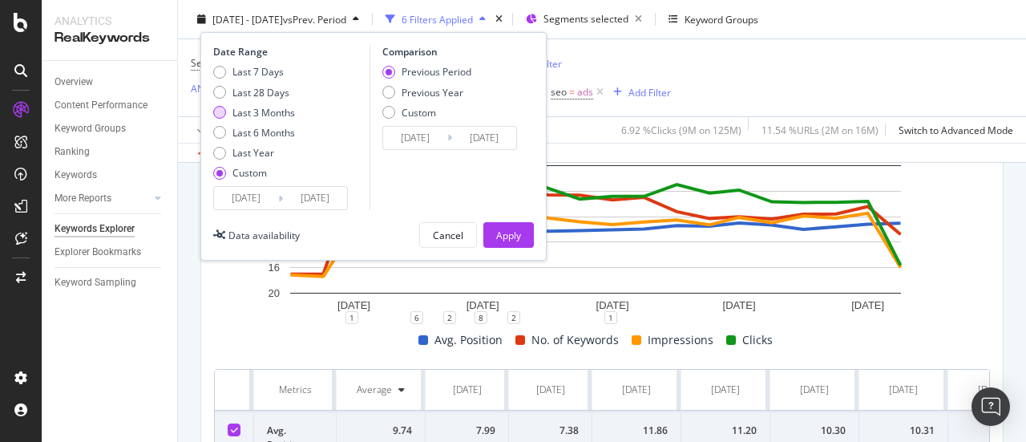
click at [272, 111] on div "Last 3 Months" at bounding box center [263, 112] width 63 height 14
type input "[DATE]"
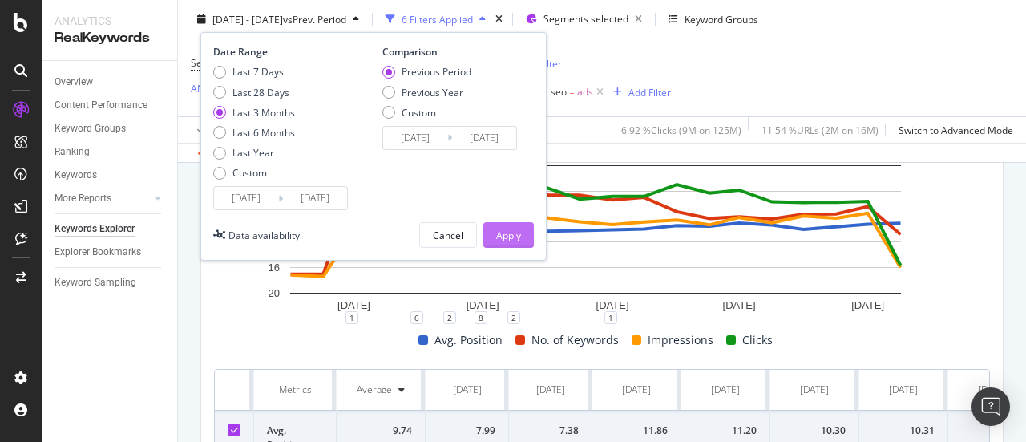
click at [509, 230] on div "Apply" at bounding box center [508, 235] width 25 height 14
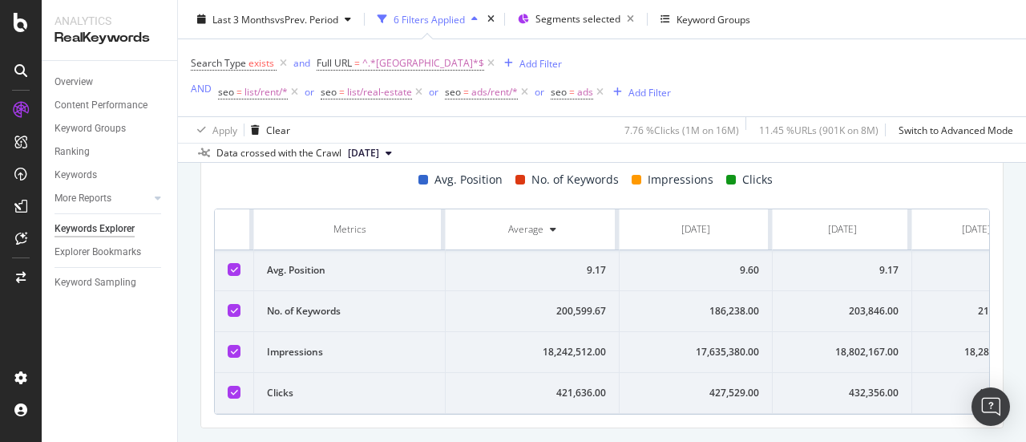
scroll to position [0, 63]
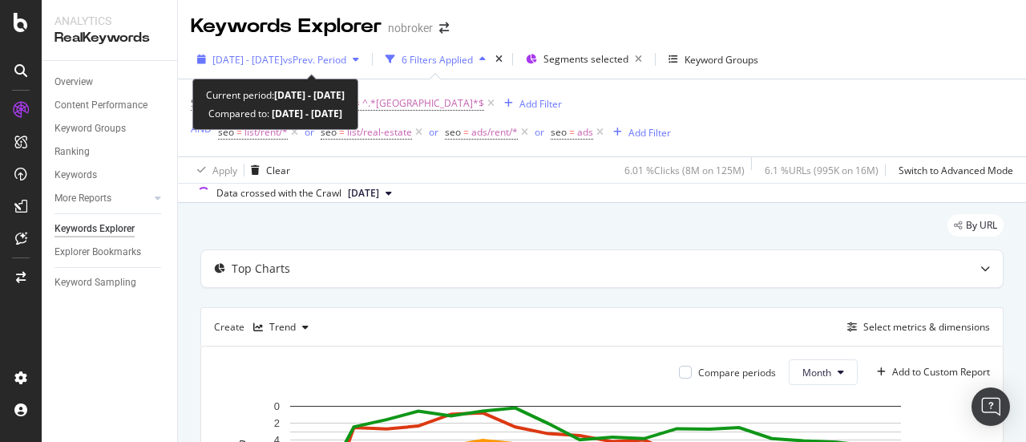
click at [283, 62] on span "[DATE] - [DATE]" at bounding box center [247, 60] width 71 height 14
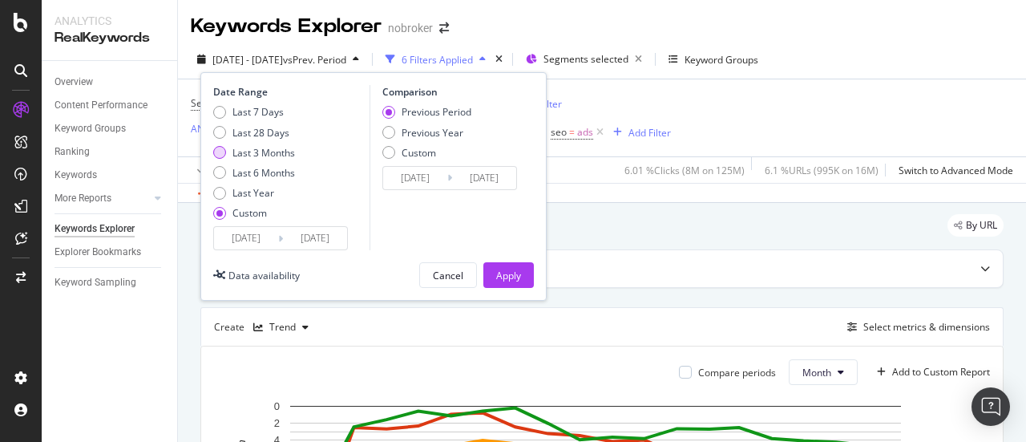
click at [269, 147] on div "Last 3 Months" at bounding box center [263, 153] width 63 height 14
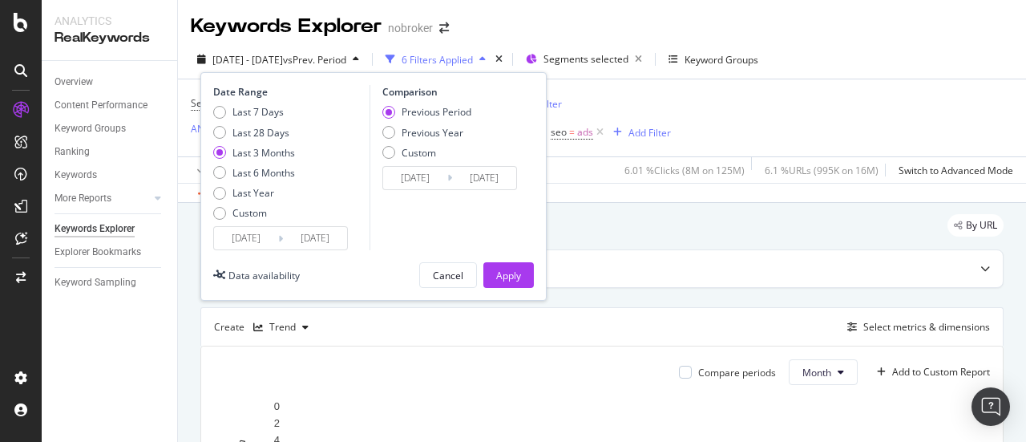
type input "[DATE]"
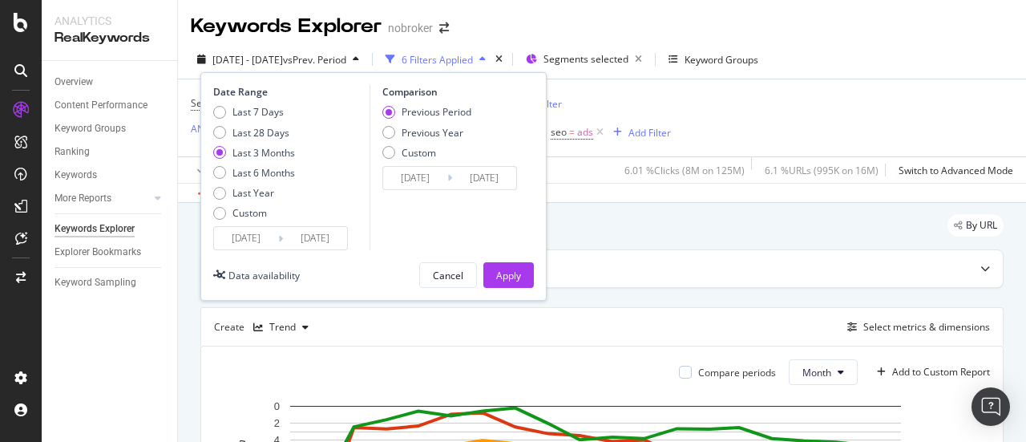
type input "[DATE]"
click at [500, 276] on div "Apply" at bounding box center [508, 276] width 25 height 14
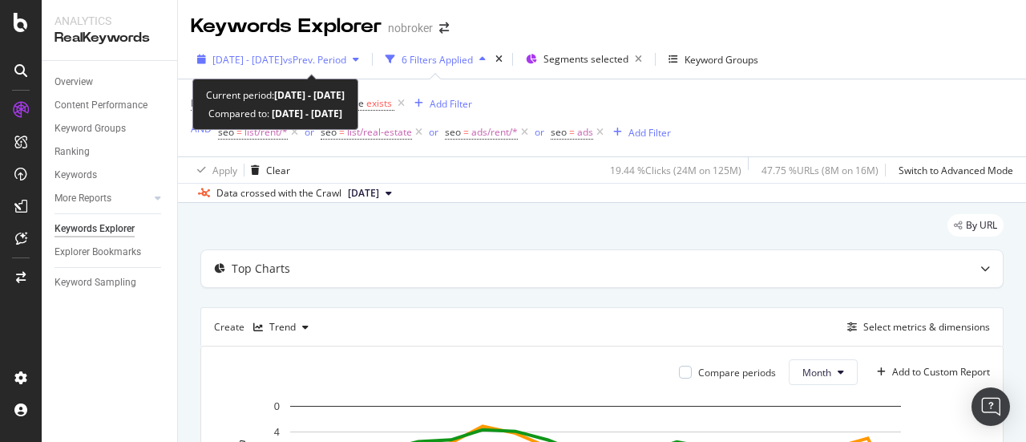
click at [333, 50] on div "[DATE] - [DATE] vs Prev. Period" at bounding box center [278, 59] width 175 height 24
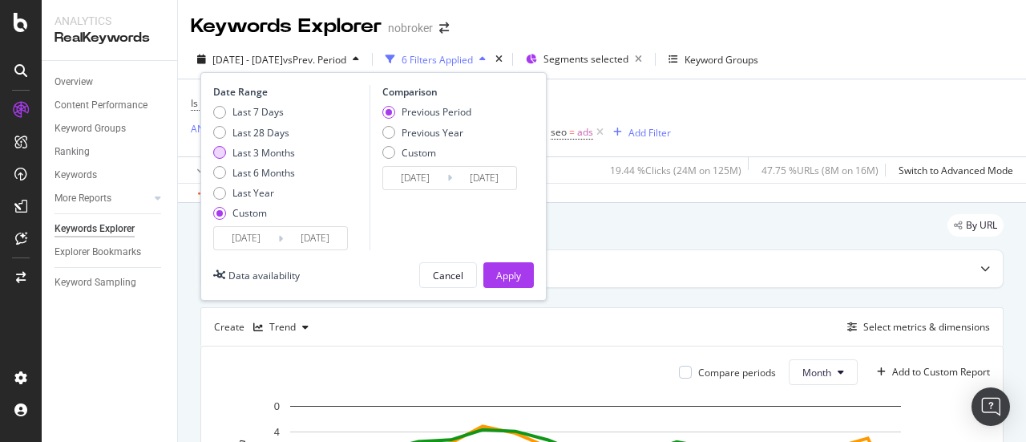
click at [271, 155] on div "Last 3 Months" at bounding box center [263, 153] width 63 height 14
type input "[DATE]"
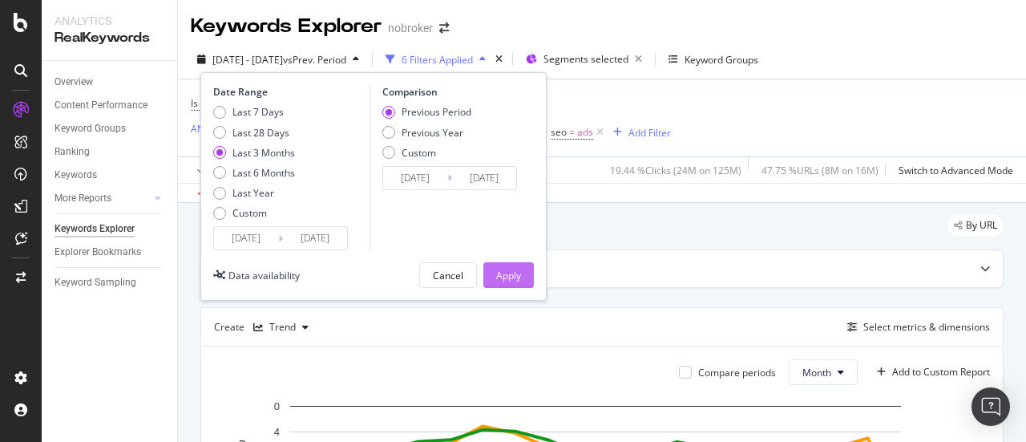
click at [525, 286] on button "Apply" at bounding box center [508, 275] width 51 height 26
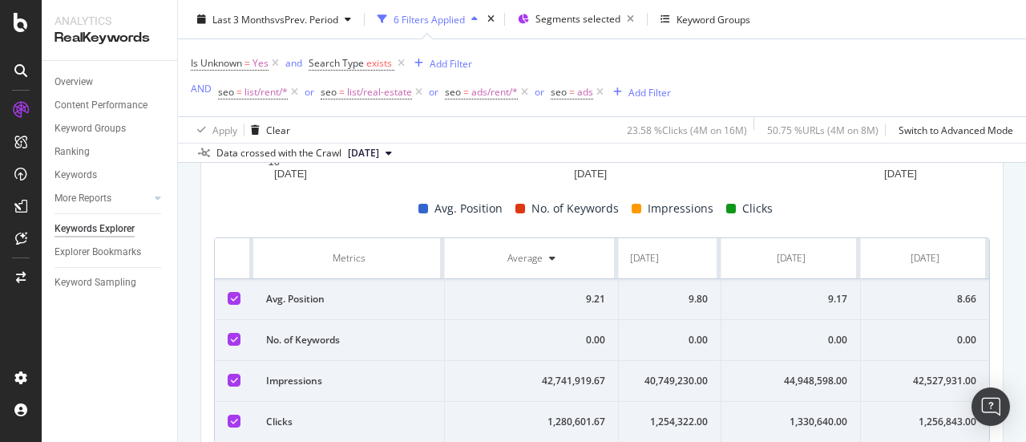
scroll to position [452, 0]
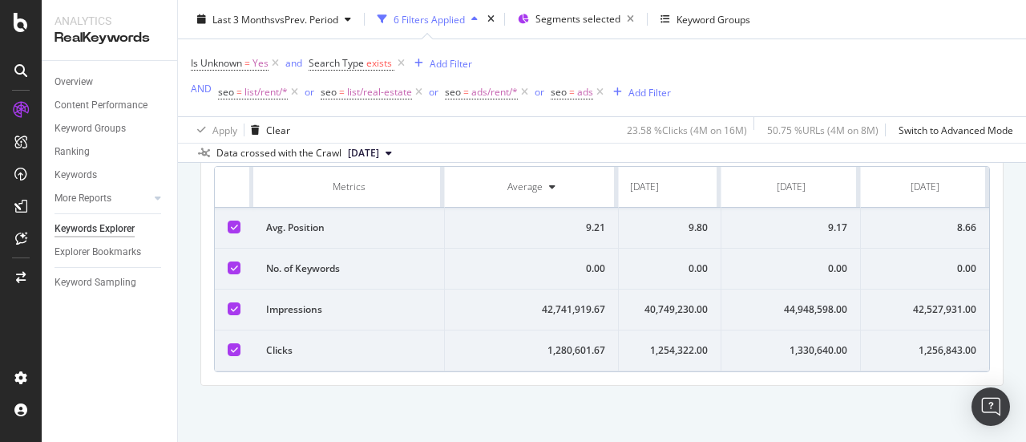
click at [957, 343] on div "1,256,843.00" at bounding box center [925, 350] width 103 height 14
copy div "1,256,843.00"
click at [939, 302] on div "42,527,931.00" at bounding box center [925, 309] width 103 height 14
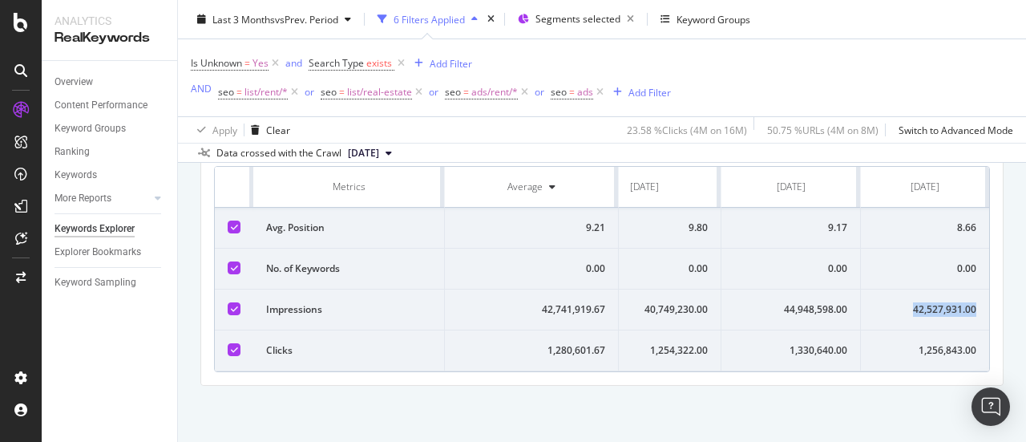
click at [939, 302] on div "42,527,931.00" at bounding box center [925, 309] width 103 height 14
copy div "42,527,931.00"
click at [952, 220] on div "8.66" at bounding box center [925, 227] width 103 height 14
copy div "8.66"
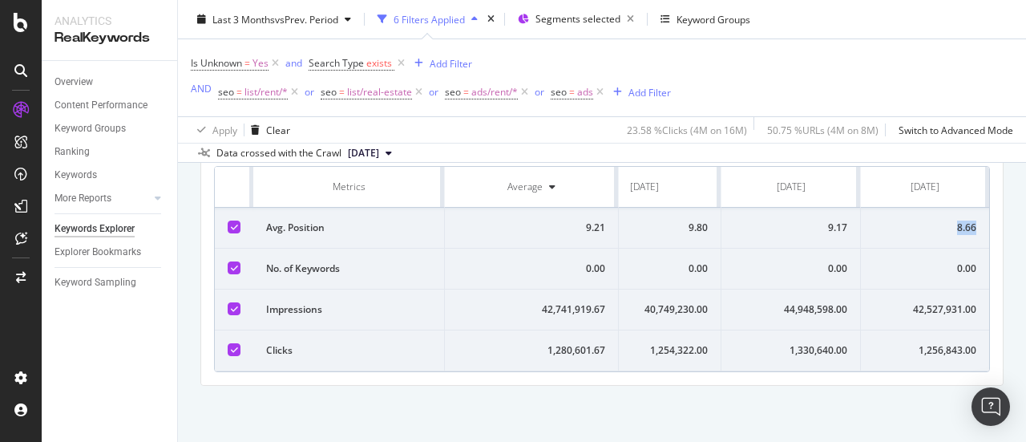
copy div "8.66"
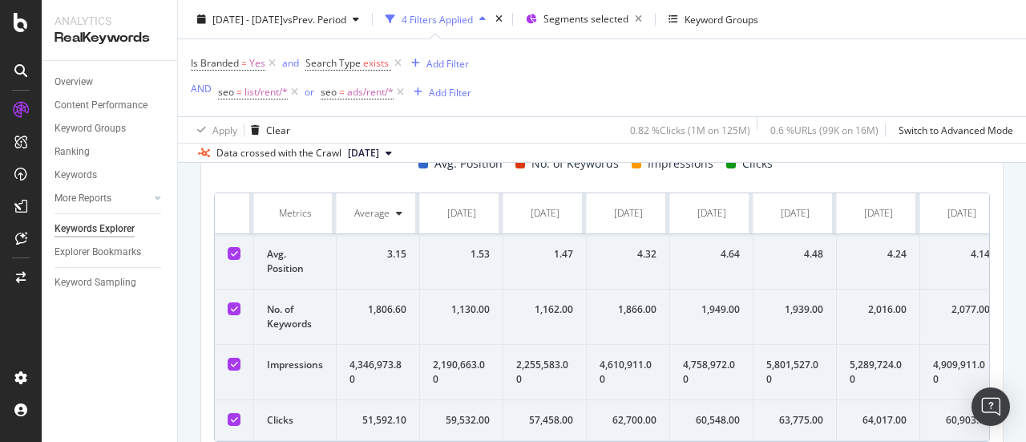
scroll to position [481, 0]
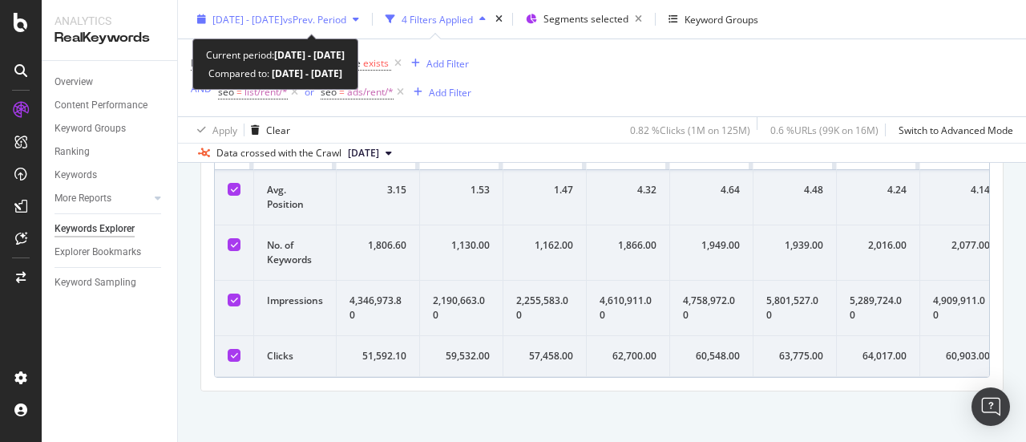
click at [345, 28] on div "[DATE] - [DATE] vs Prev. Period" at bounding box center [278, 19] width 175 height 24
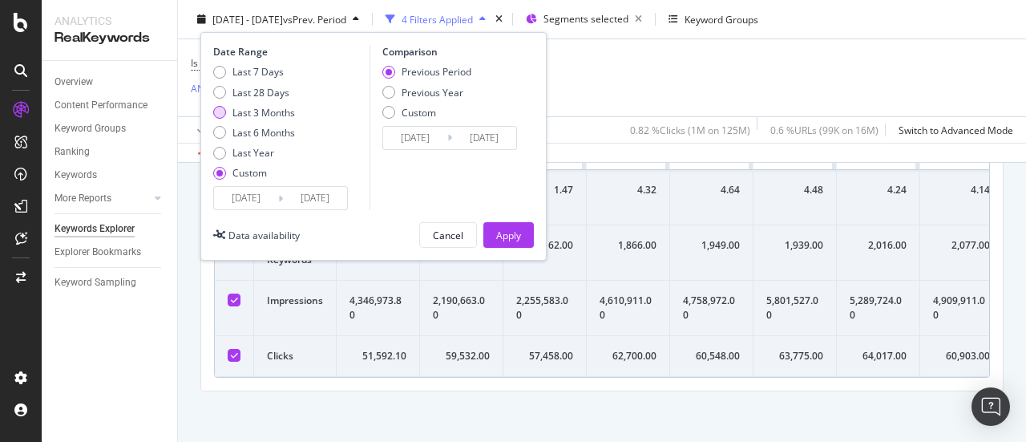
click at [274, 113] on div "Last 3 Months" at bounding box center [263, 112] width 63 height 14
type input "[DATE]"
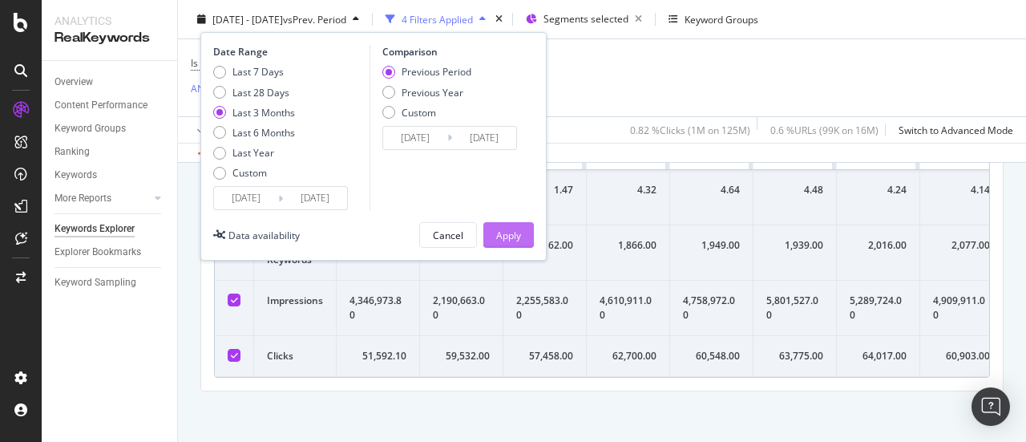
click at [499, 229] on div "Apply" at bounding box center [508, 235] width 25 height 14
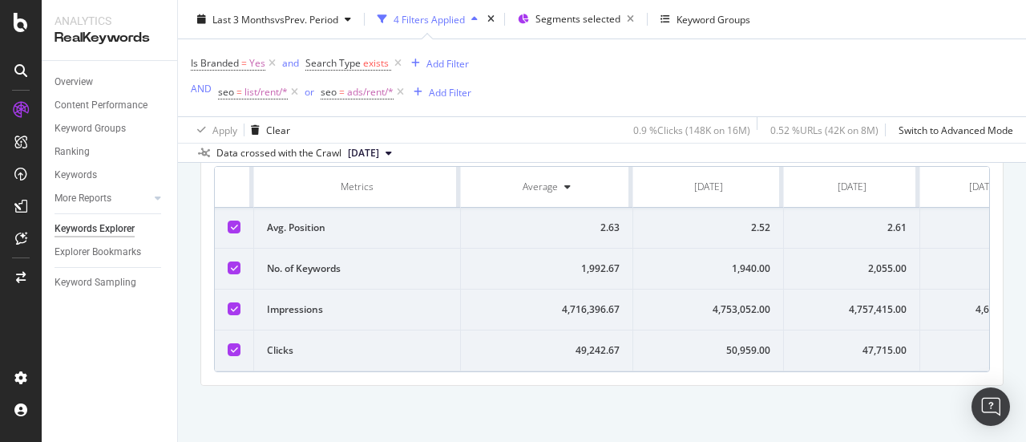
scroll to position [0, 67]
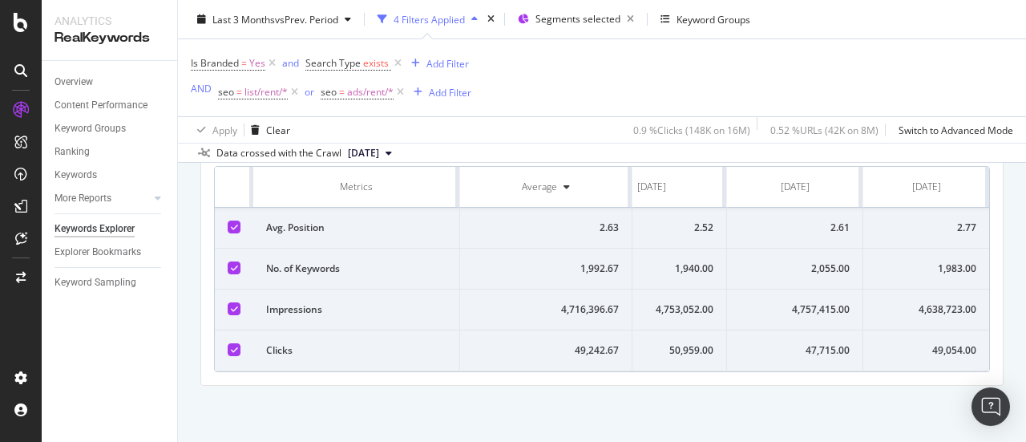
click at [945, 267] on div "1,983.00" at bounding box center [926, 268] width 100 height 14
copy div "1,983.00"
click at [938, 310] on div "4,638,723.00" at bounding box center [926, 309] width 100 height 14
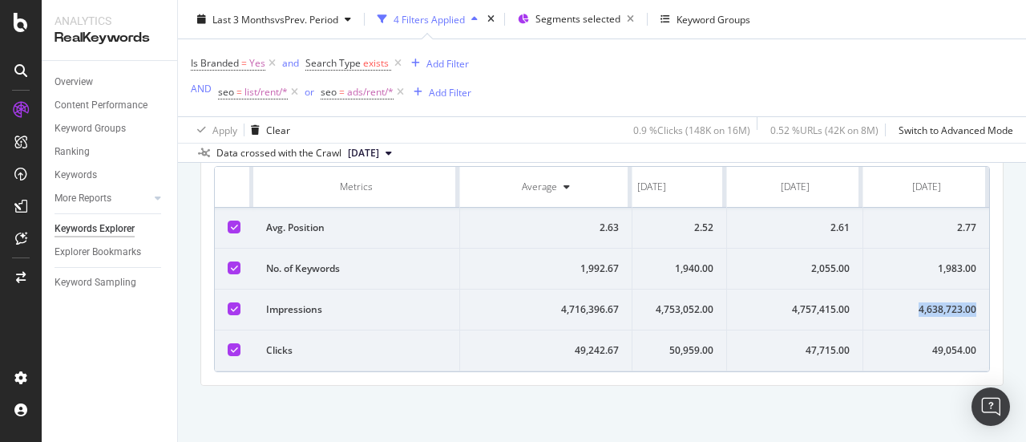
click at [938, 310] on div "4,638,723.00" at bounding box center [926, 309] width 100 height 14
copy div "4,638,723.00"
click at [946, 348] on div "49,054.00" at bounding box center [926, 350] width 100 height 14
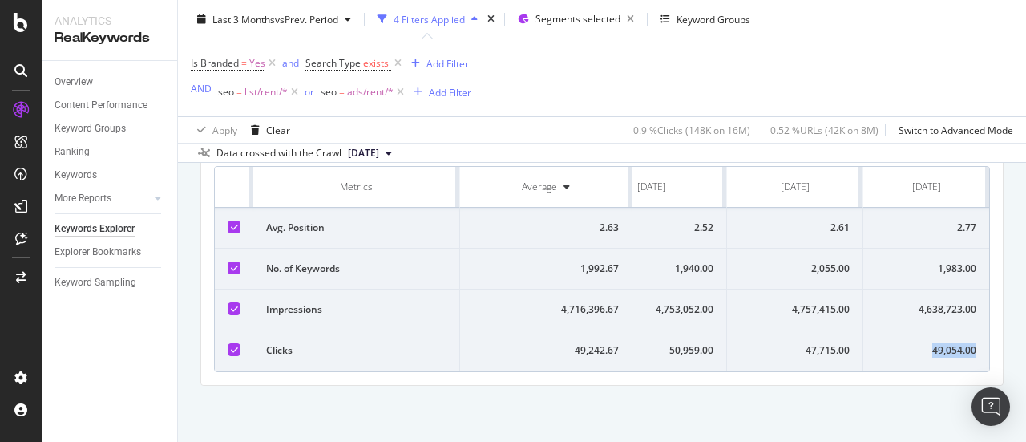
click at [946, 348] on div "49,054.00" at bounding box center [926, 350] width 100 height 14
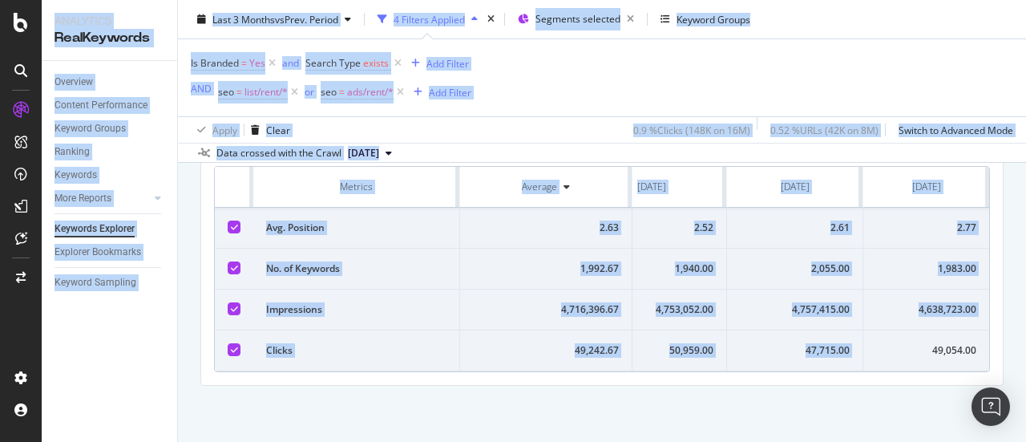
copy div "49,054.00"
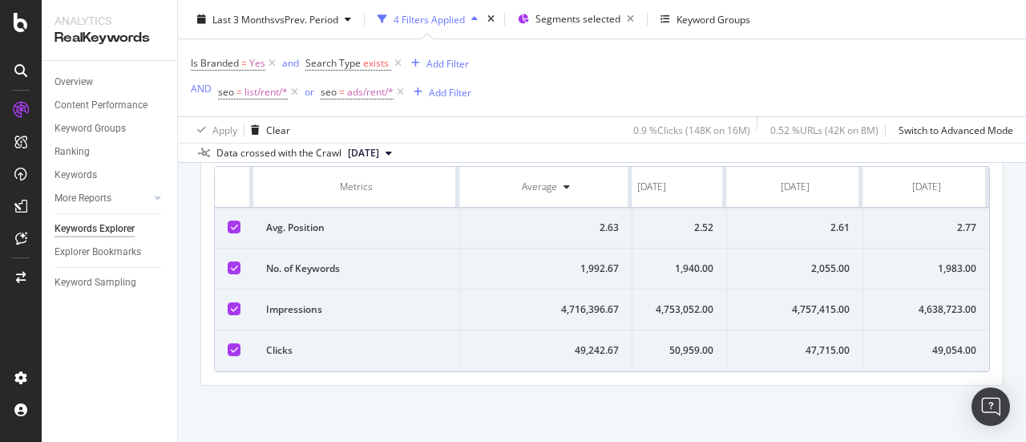
click at [949, 225] on div "2.77" at bounding box center [926, 227] width 100 height 14
copy div "2.77"
drag, startPoint x: 706, startPoint y: 93, endPoint x: 632, endPoint y: 87, distance: 74.0
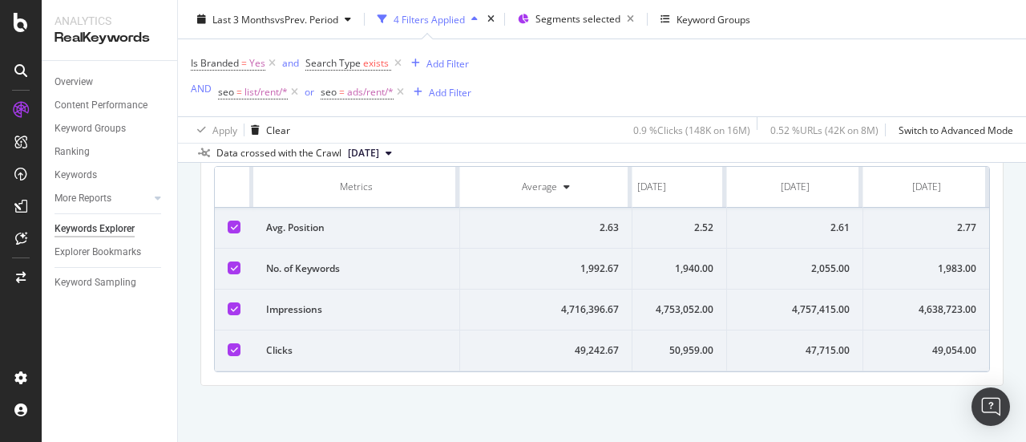
click at [706, 93] on div "Is Branded = Yes and Search Type exists Add Filter AND seo = list/rent/* or seo…" at bounding box center [602, 77] width 822 height 77
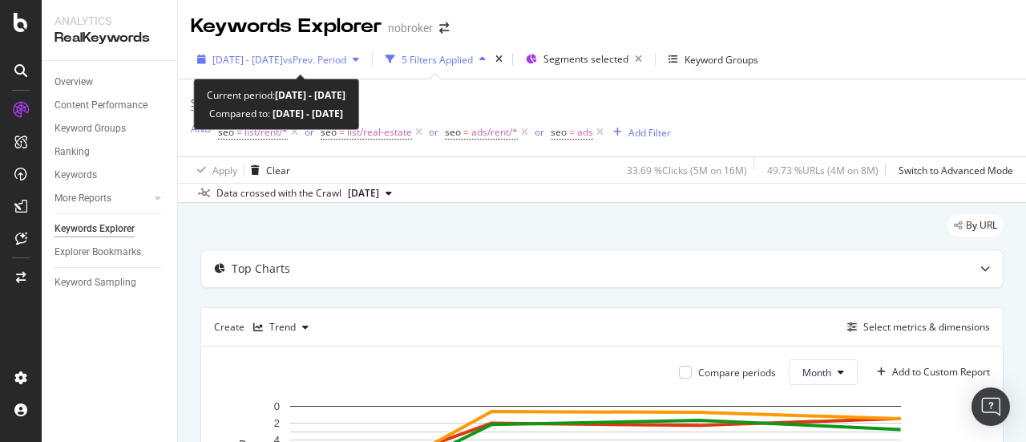
click at [346, 57] on span "vs Prev. Period" at bounding box center [314, 60] width 63 height 14
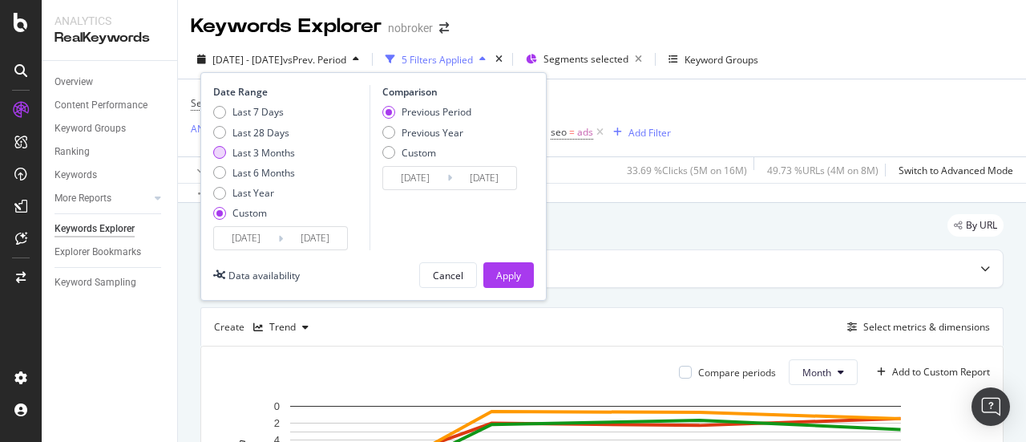
click at [257, 152] on div "Last 3 Months" at bounding box center [263, 153] width 63 height 14
type input "[DATE]"
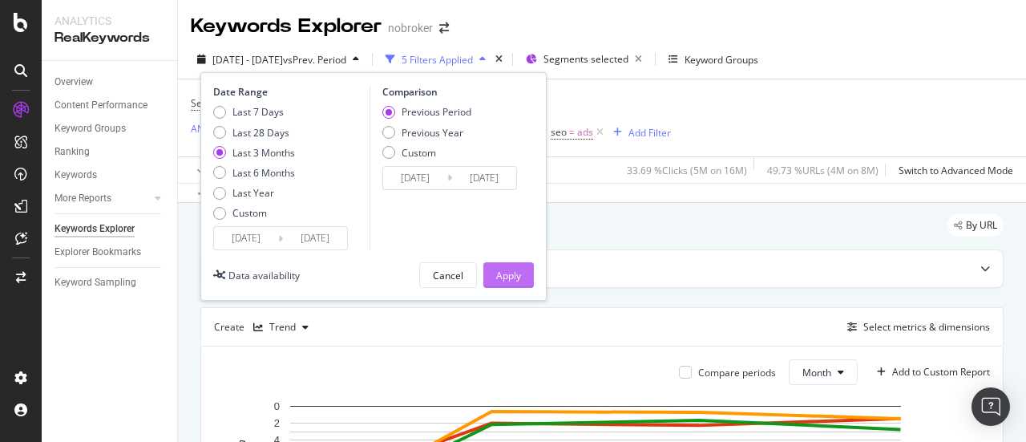
click at [501, 277] on div "Apply" at bounding box center [508, 276] width 25 height 14
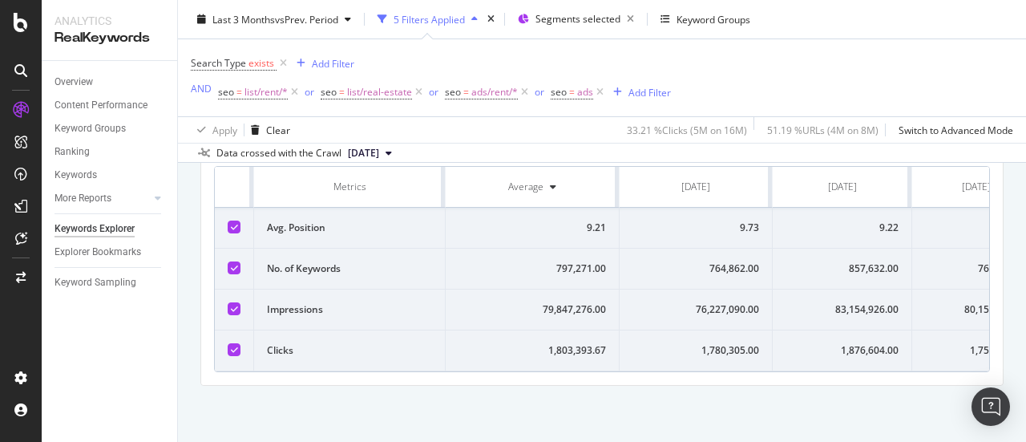
scroll to position [0, 63]
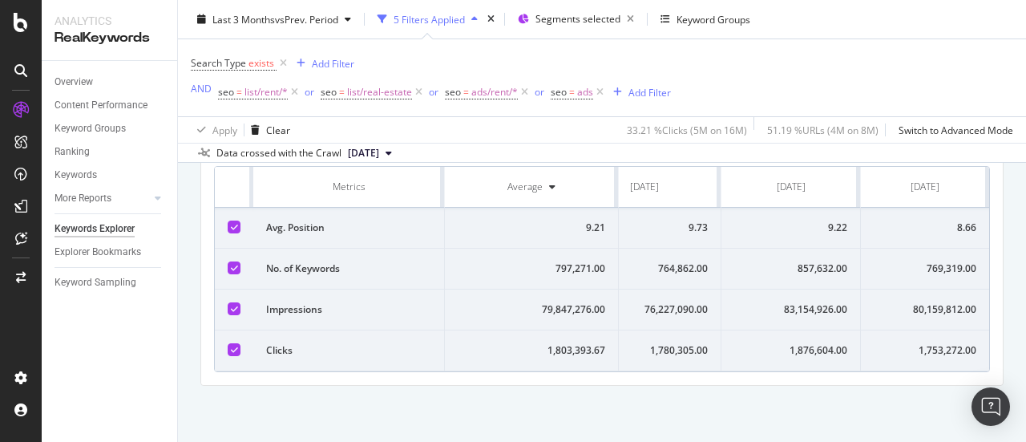
click at [939, 267] on div "769,319.00" at bounding box center [925, 268] width 103 height 14
copy div "769,319.00"
click at [937, 305] on div "80,159,812.00" at bounding box center [925, 309] width 103 height 14
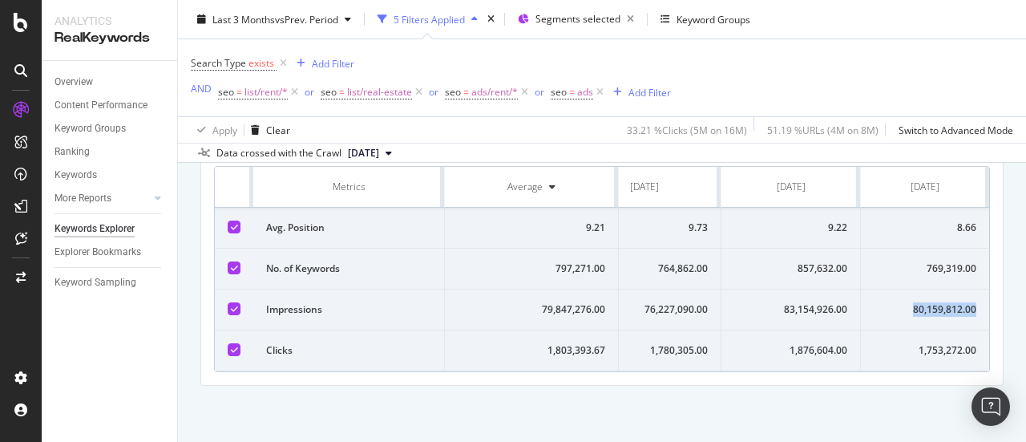
copy div "80,159,812.00"
click at [931, 346] on div "1,753,272.00" at bounding box center [925, 350] width 103 height 14
copy div "1,753,272.00"
drag, startPoint x: 729, startPoint y: 61, endPoint x: 519, endPoint y: 36, distance: 212.3
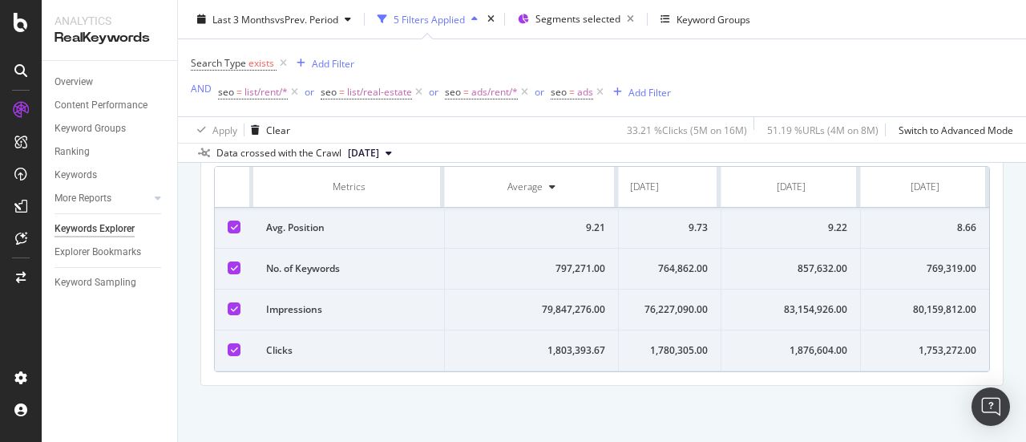
click at [729, 61] on div "Search Type exists Add Filter AND seo = list/rent/* or seo = list/real-estate o…" at bounding box center [602, 77] width 822 height 77
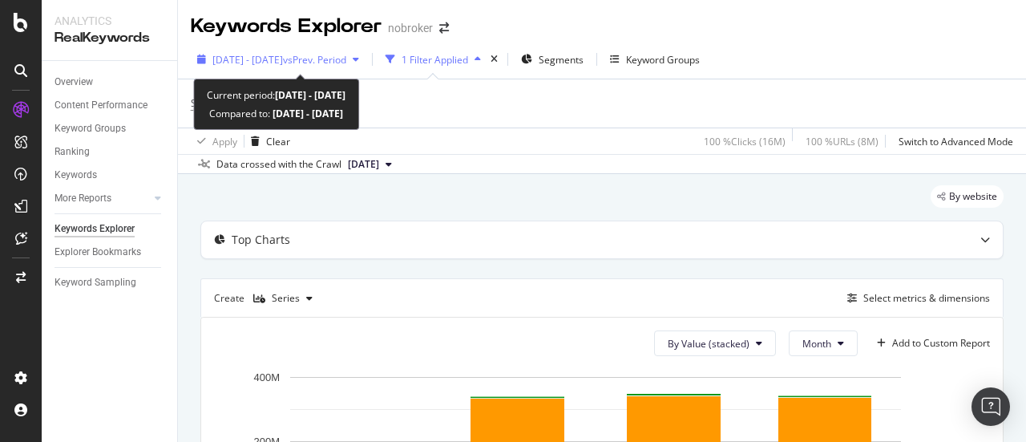
click at [283, 63] on span "[DATE] - [DATE]" at bounding box center [247, 60] width 71 height 14
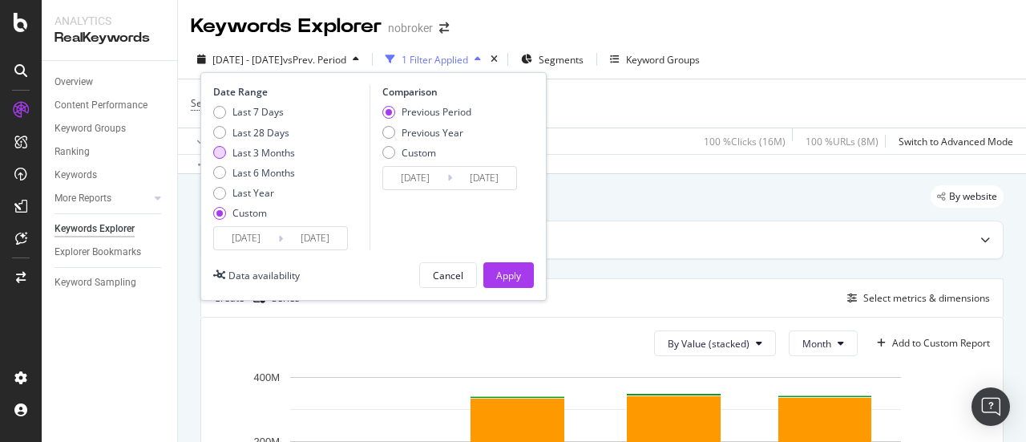
click at [279, 154] on div "Last 3 Months" at bounding box center [263, 153] width 63 height 14
type input "[DATE]"
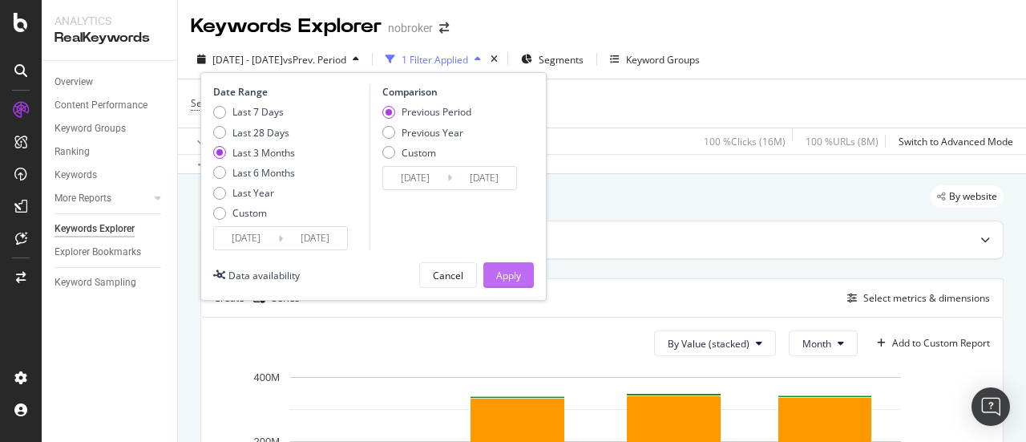
click at [491, 269] on button "Apply" at bounding box center [508, 275] width 51 height 26
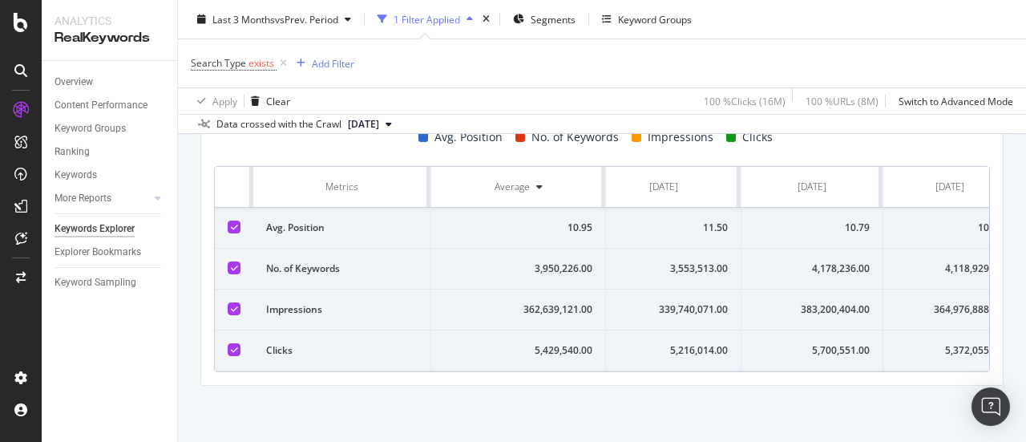
scroll to position [0, 58]
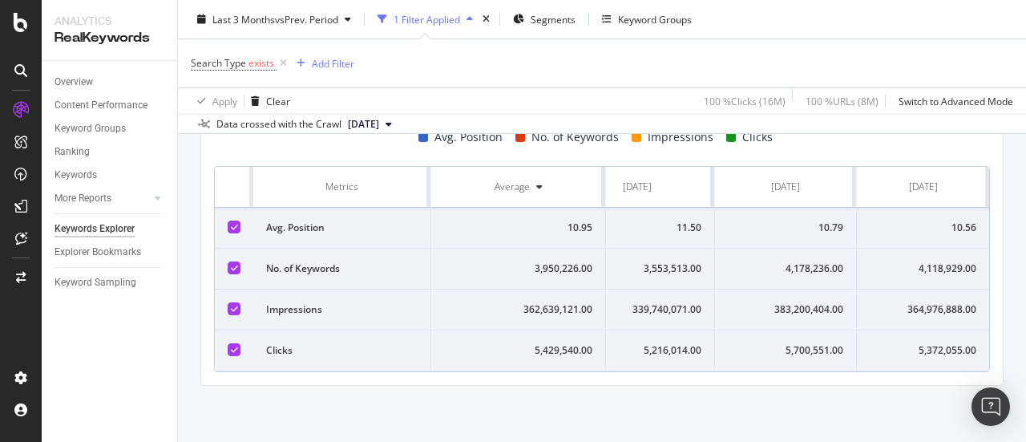
click at [953, 220] on div "10.56" at bounding box center [923, 227] width 107 height 14
copy div "10.56"
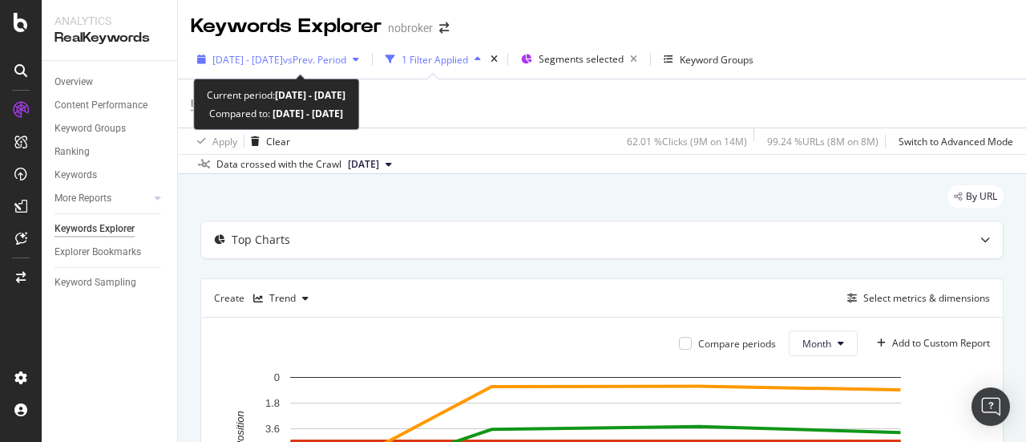
click at [297, 51] on div "[DATE] - [DATE] vs Prev. Period" at bounding box center [278, 59] width 175 height 24
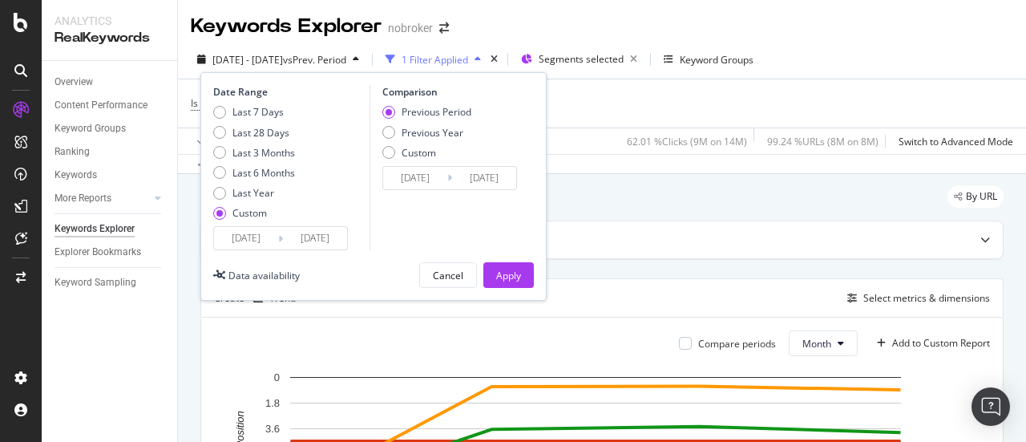
click at [268, 144] on div "Last 7 Days Last 28 Days Last 3 Months Last 6 Months Last Year Custom" at bounding box center [254, 165] width 82 height 121
click at [269, 147] on div "Last 3 Months" at bounding box center [263, 153] width 63 height 14
type input "[DATE]"
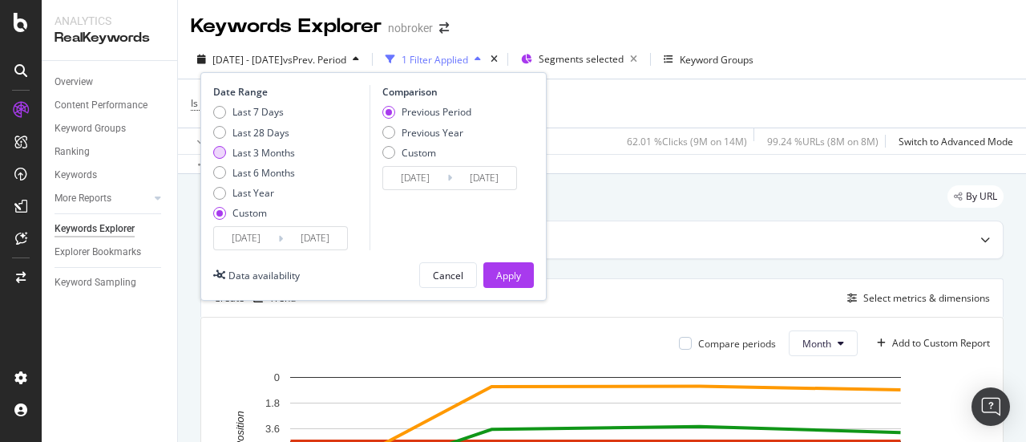
type input "[DATE]"
click at [508, 269] on div "Apply" at bounding box center [508, 276] width 25 height 14
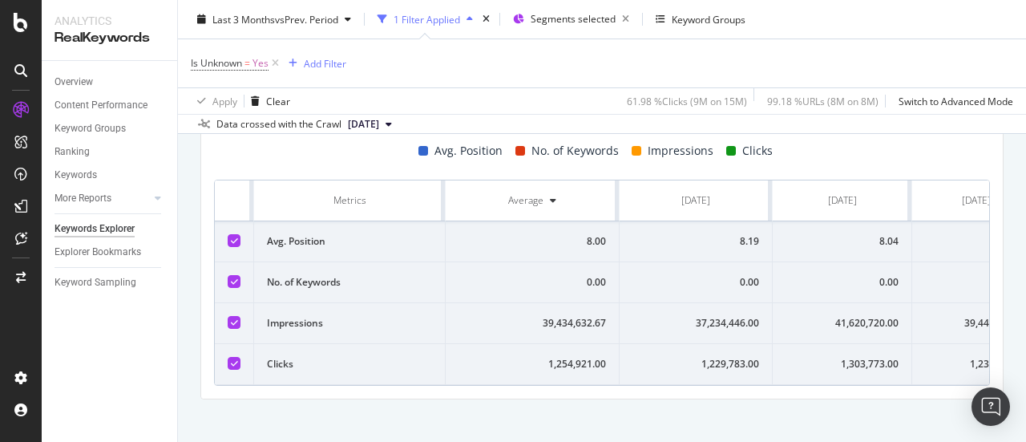
scroll to position [0, 63]
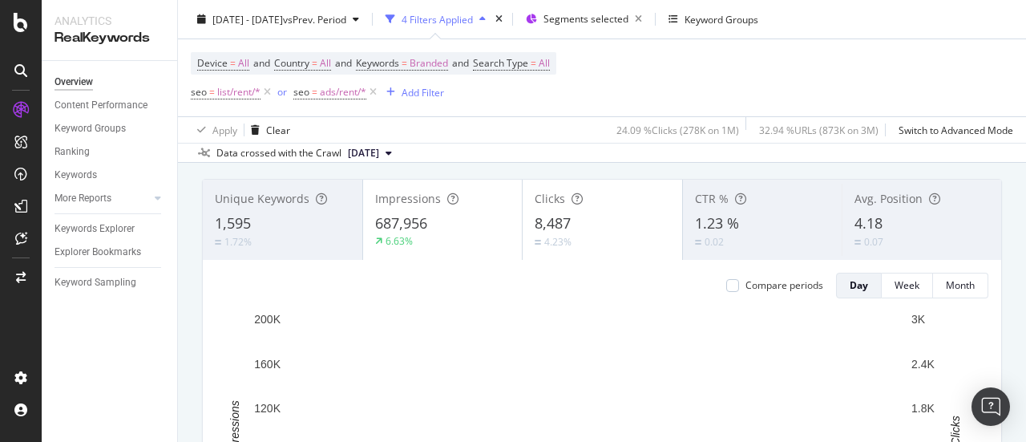
scroll to position [59, 0]
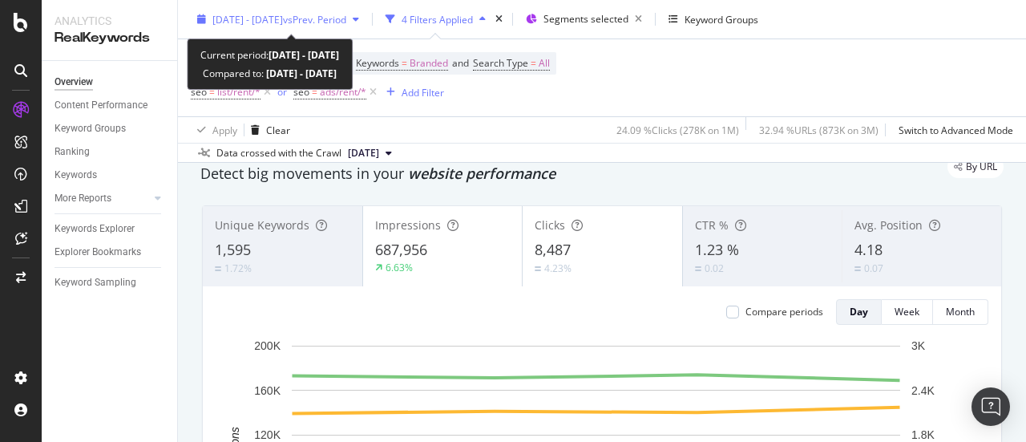
click at [298, 11] on div "2024 Jul. 1st - Jul. 4th vs Prev. Period" at bounding box center [278, 19] width 175 height 24
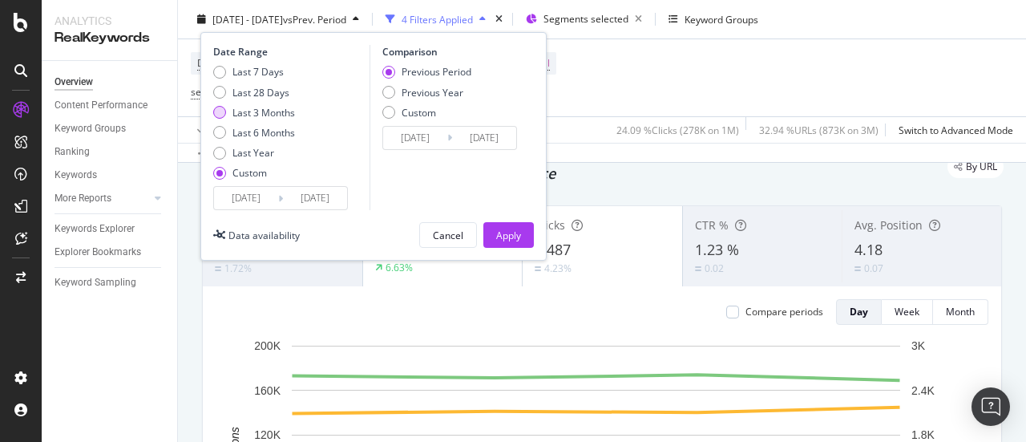
click at [261, 118] on div "Last 3 Months" at bounding box center [263, 112] width 63 height 14
type input "2025/06/01"
type input "2025/08/31"
type input "2025/03/01"
type input "2025/05/31"
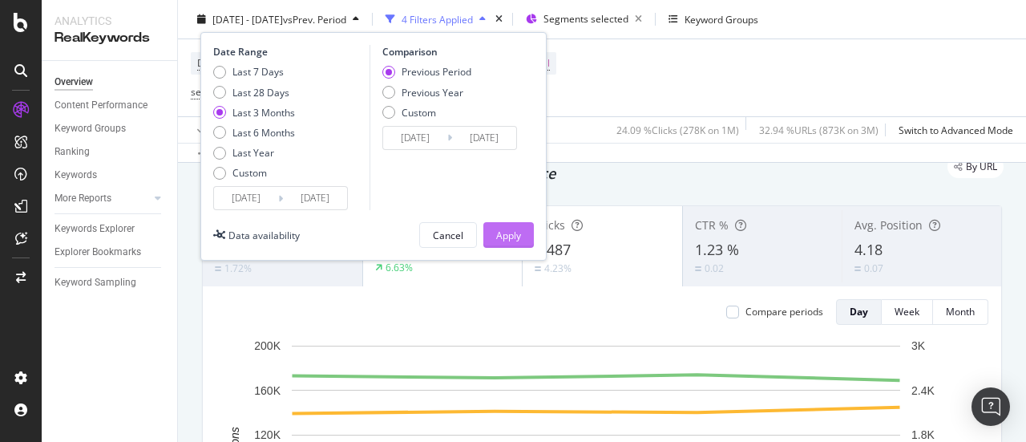
click at [507, 234] on div "Apply" at bounding box center [508, 235] width 25 height 14
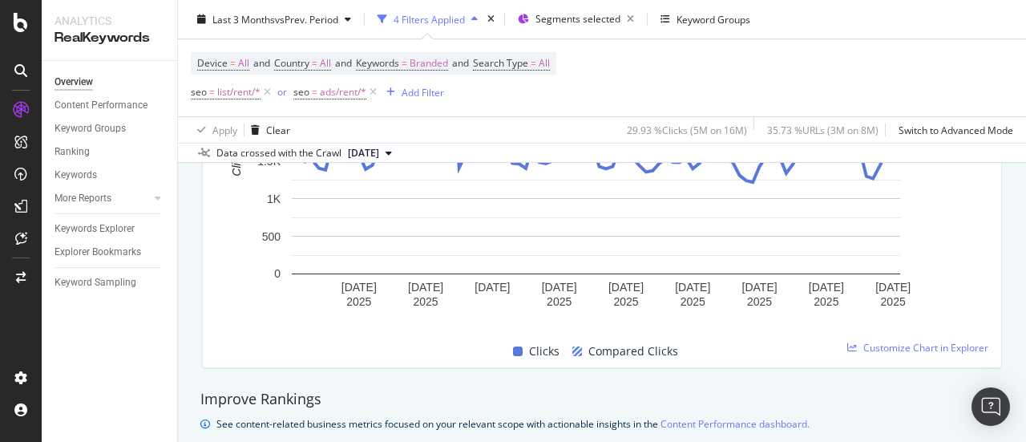
scroll to position [1021, 0]
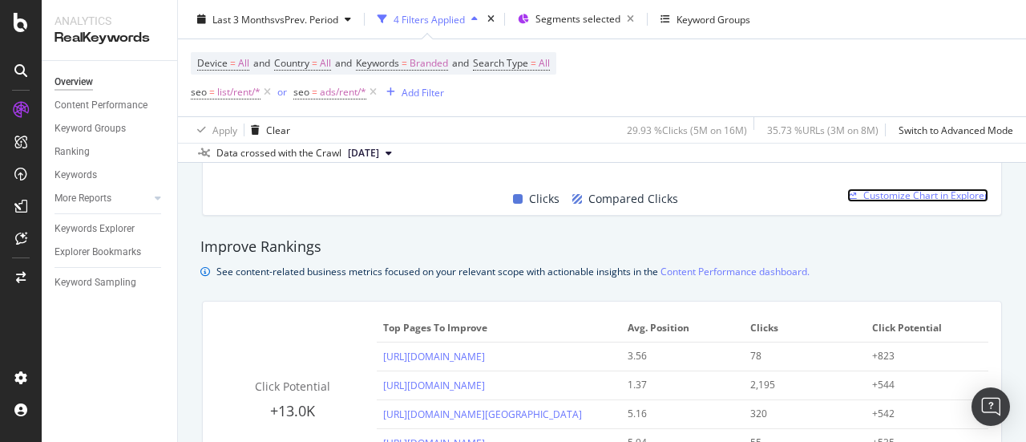
click at [872, 196] on span "Customize Chart in Explorer" at bounding box center [925, 195] width 125 height 14
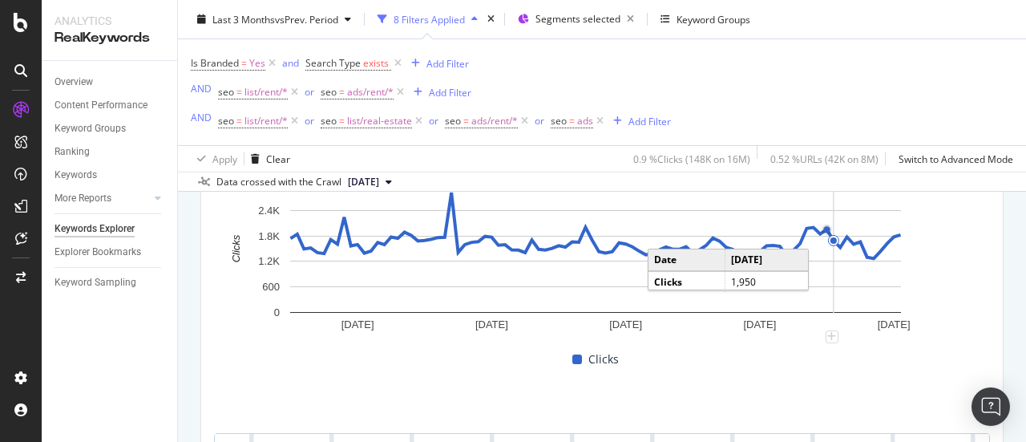
scroll to position [203, 0]
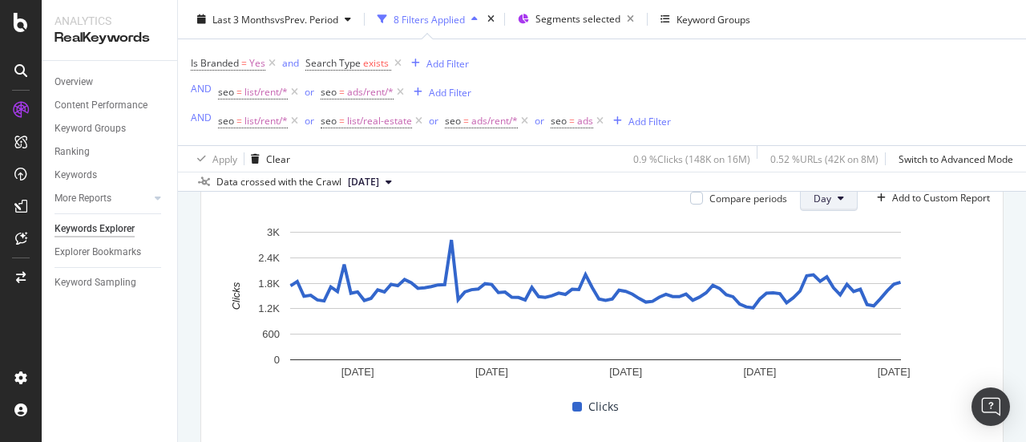
click at [814, 200] on span "Day" at bounding box center [823, 199] width 18 height 14
click at [811, 282] on span "Month" at bounding box center [816, 288] width 29 height 14
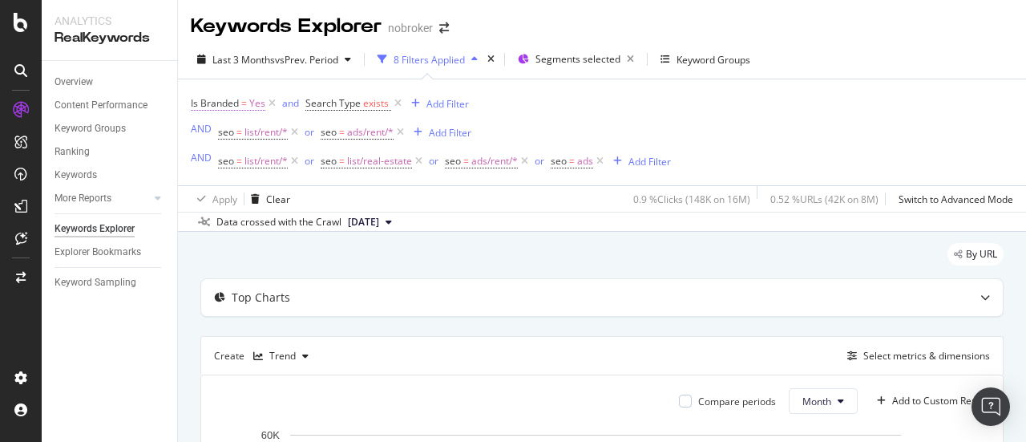
click at [258, 104] on span "Yes" at bounding box center [257, 103] width 16 height 22
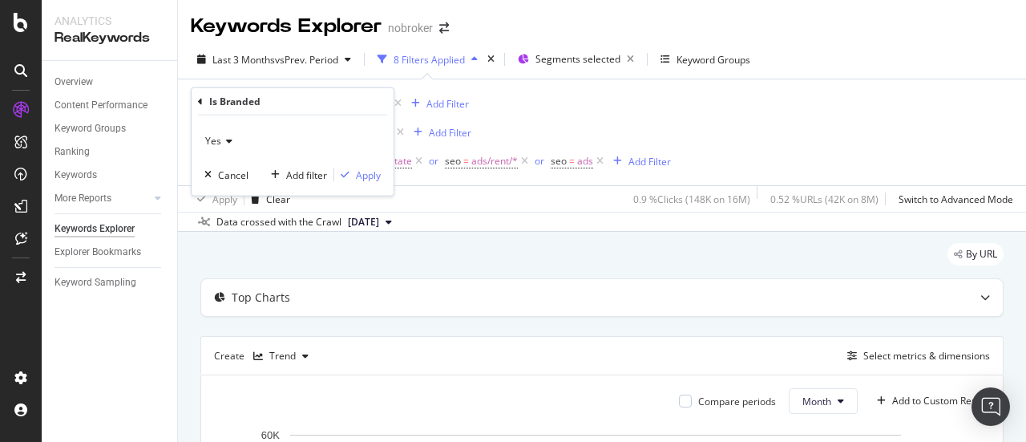
click at [224, 135] on div "Yes" at bounding box center [292, 141] width 176 height 26
click at [225, 190] on div "No" at bounding box center [294, 194] width 172 height 21
click at [361, 173] on div "Apply" at bounding box center [368, 175] width 25 height 14
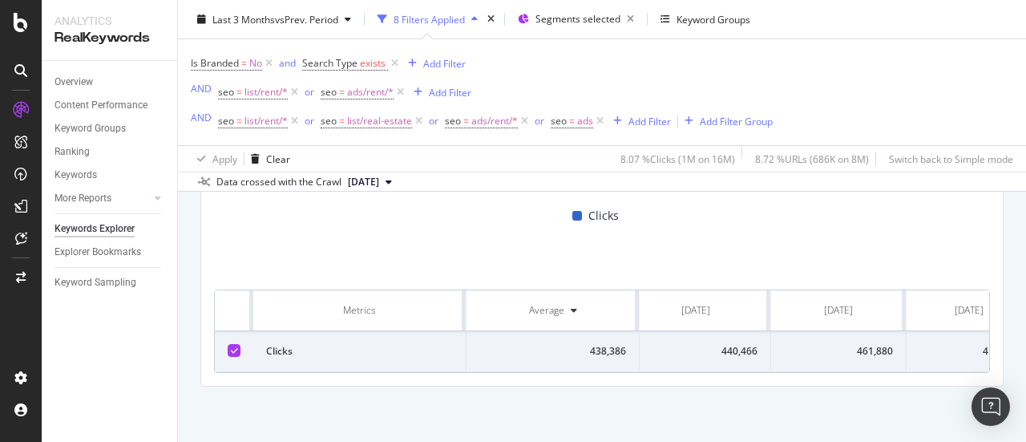
scroll to position [0, 21]
click at [377, 181] on span "2025 Aug. 4th" at bounding box center [363, 182] width 31 height 14
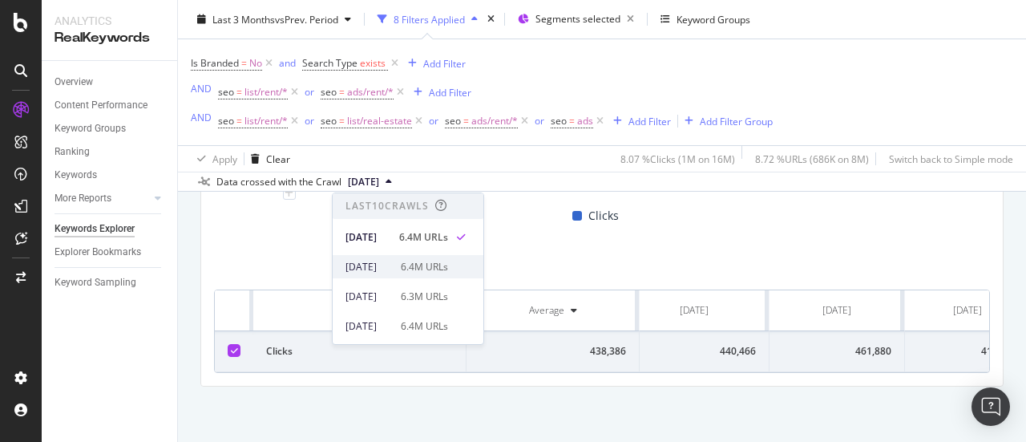
click at [404, 257] on div "2025 Jul. 7th 6.4M URLs" at bounding box center [408, 266] width 151 height 23
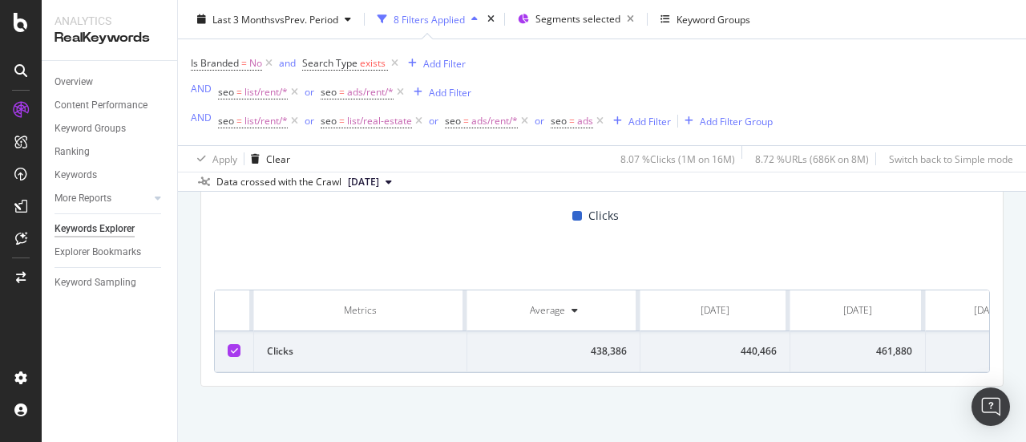
scroll to position [0, 72]
click at [370, 180] on span "2025 Jul. 7th" at bounding box center [363, 182] width 31 height 14
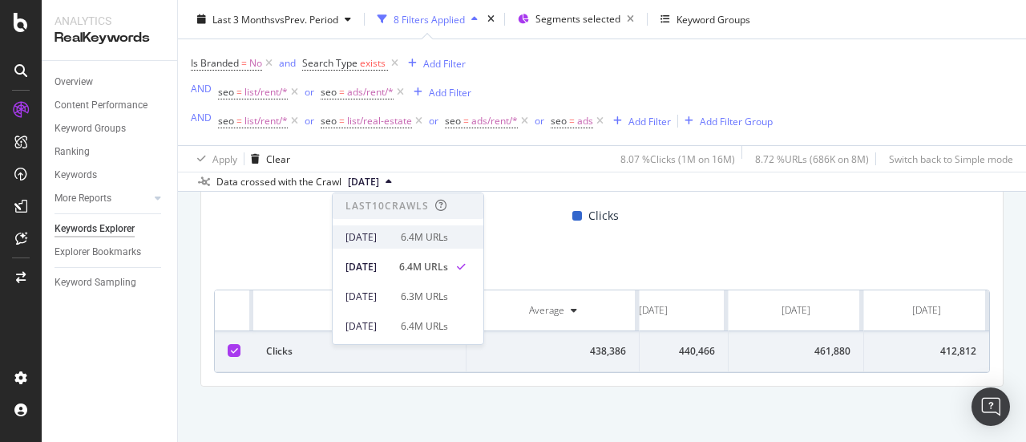
click at [378, 236] on div "2025 Aug. 4th" at bounding box center [369, 237] width 46 height 14
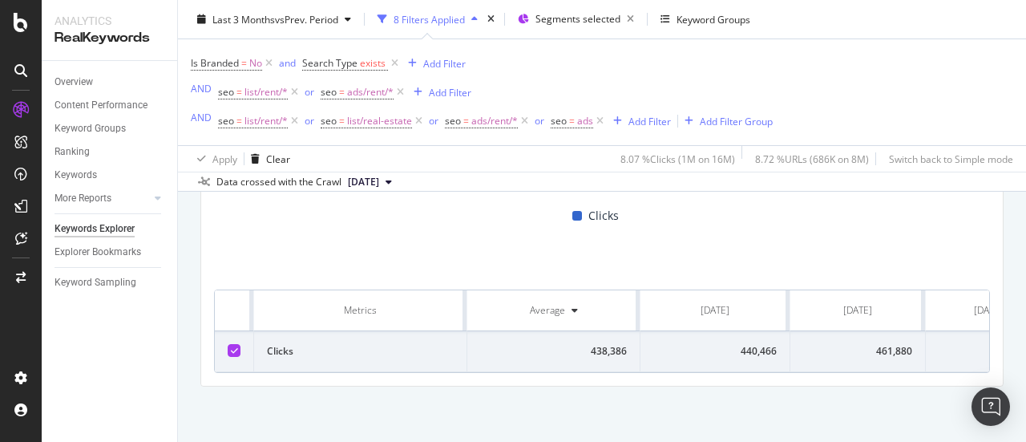
scroll to position [0, 72]
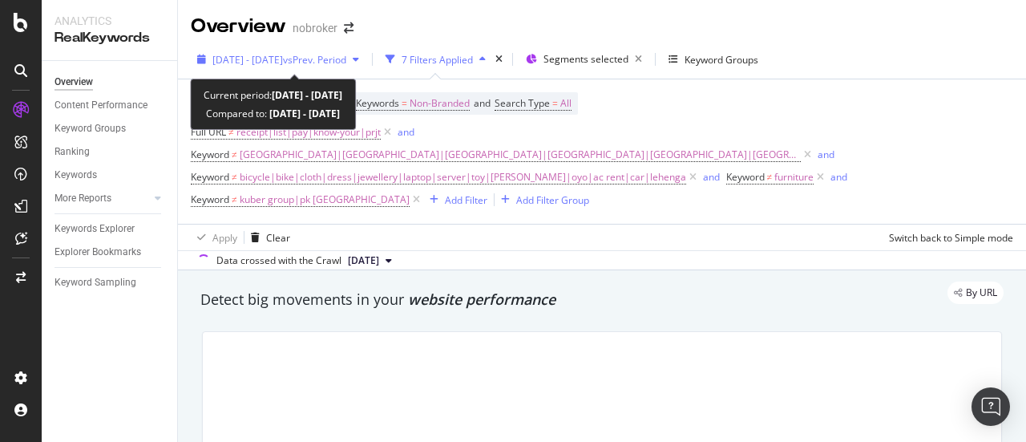
click at [317, 59] on span "vs Prev. Period" at bounding box center [314, 60] width 63 height 14
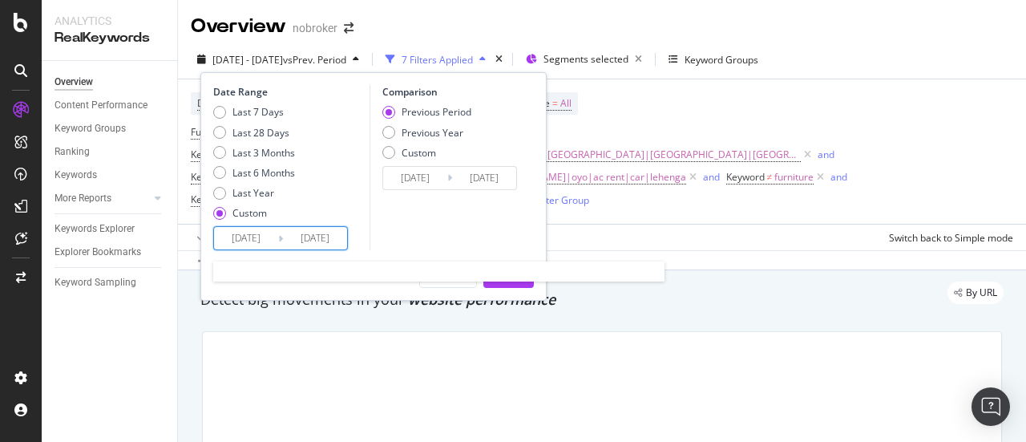
click at [268, 232] on input "[DATE]" at bounding box center [246, 238] width 64 height 22
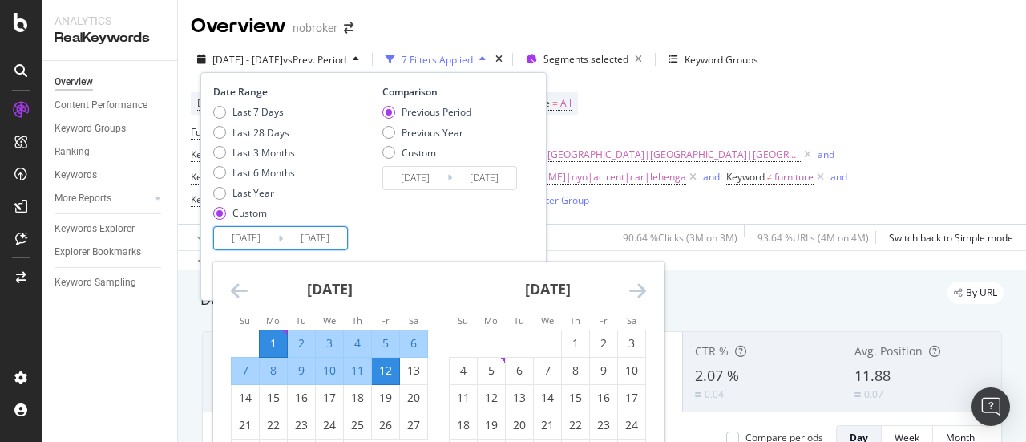
click at [273, 336] on div "1" at bounding box center [273, 343] width 27 height 16
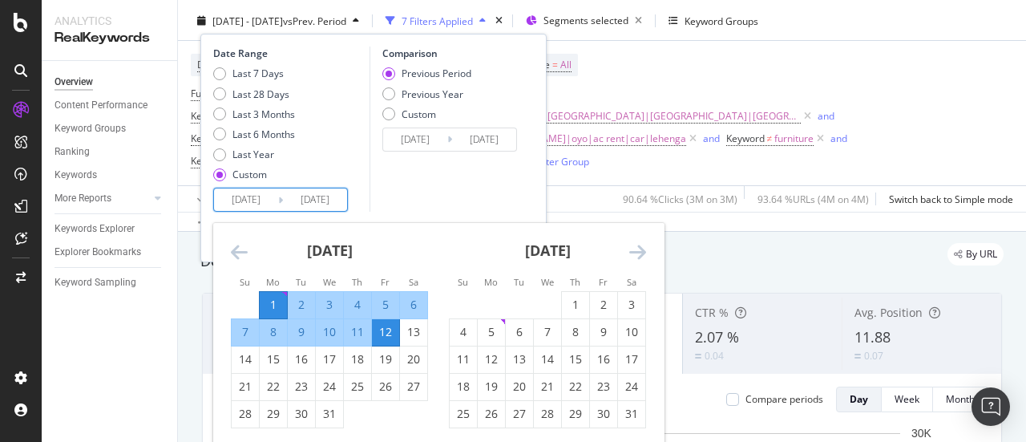
scroll to position [40, 0]
click at [332, 405] on div "31" at bounding box center [329, 412] width 27 height 16
type input "[DATE]"
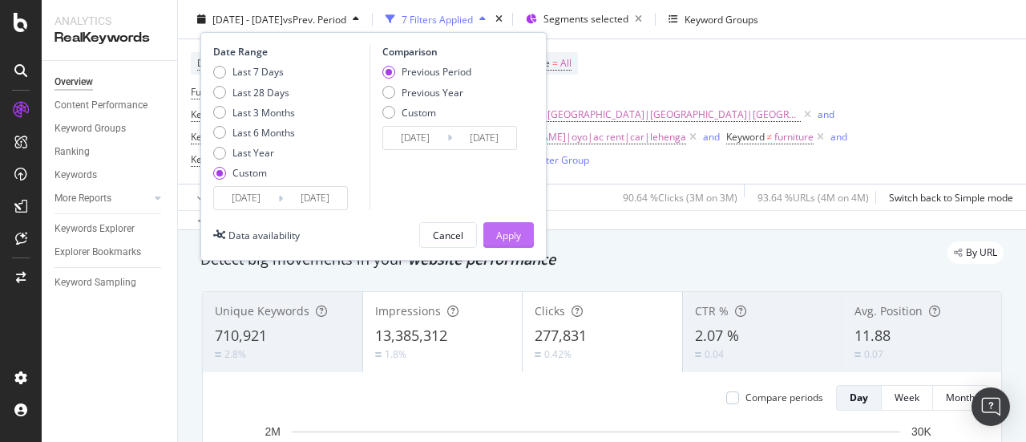
click at [500, 233] on div "Apply" at bounding box center [508, 235] width 25 height 14
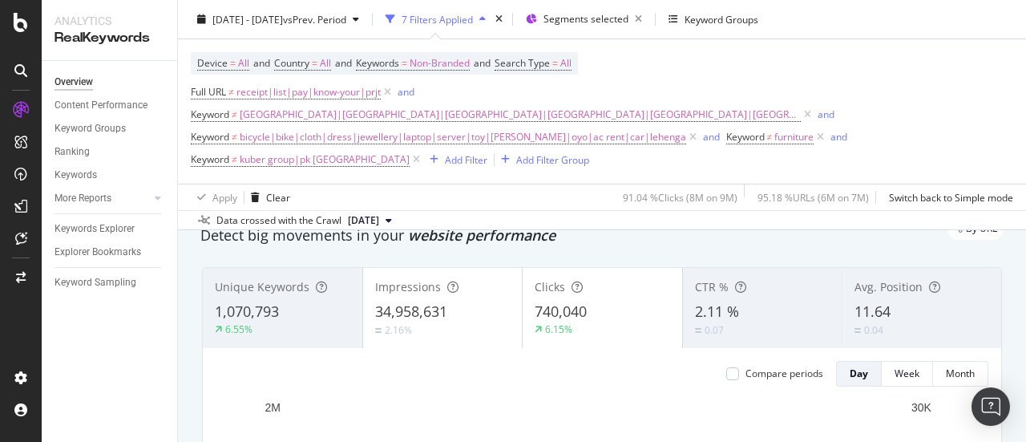
scroll to position [62, 0]
